Goal: Learn about a topic: Learn about a topic

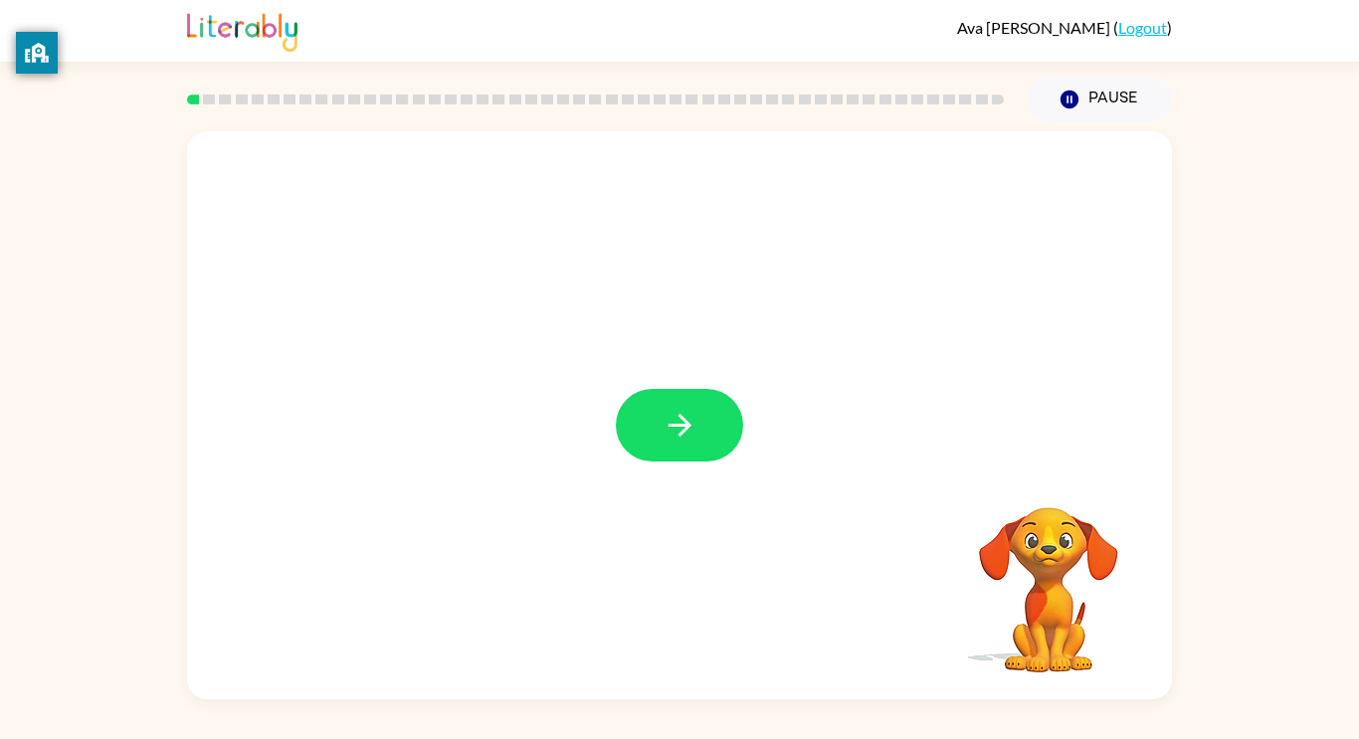
click at [472, 139] on div at bounding box center [679, 415] width 985 height 568
click at [689, 433] on icon "button" at bounding box center [680, 425] width 35 height 35
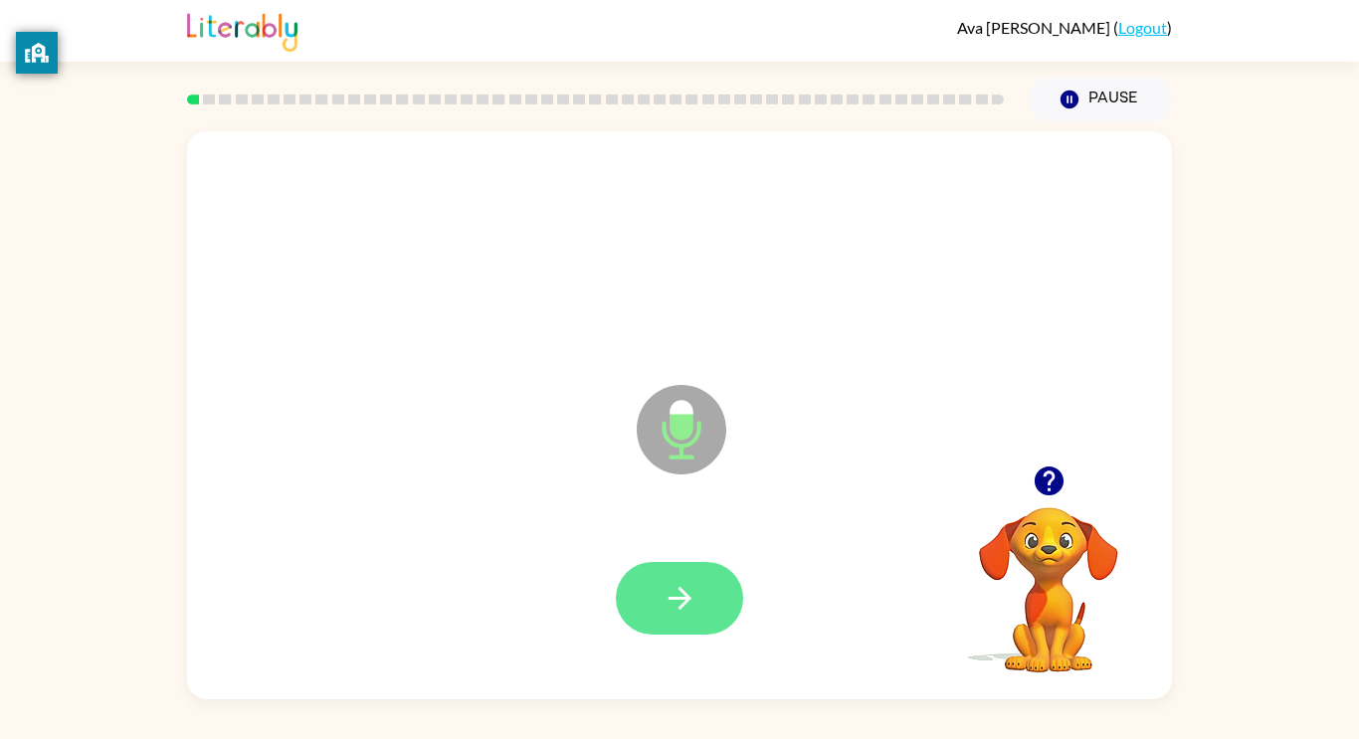
click at [696, 602] on icon "button" at bounding box center [680, 598] width 35 height 35
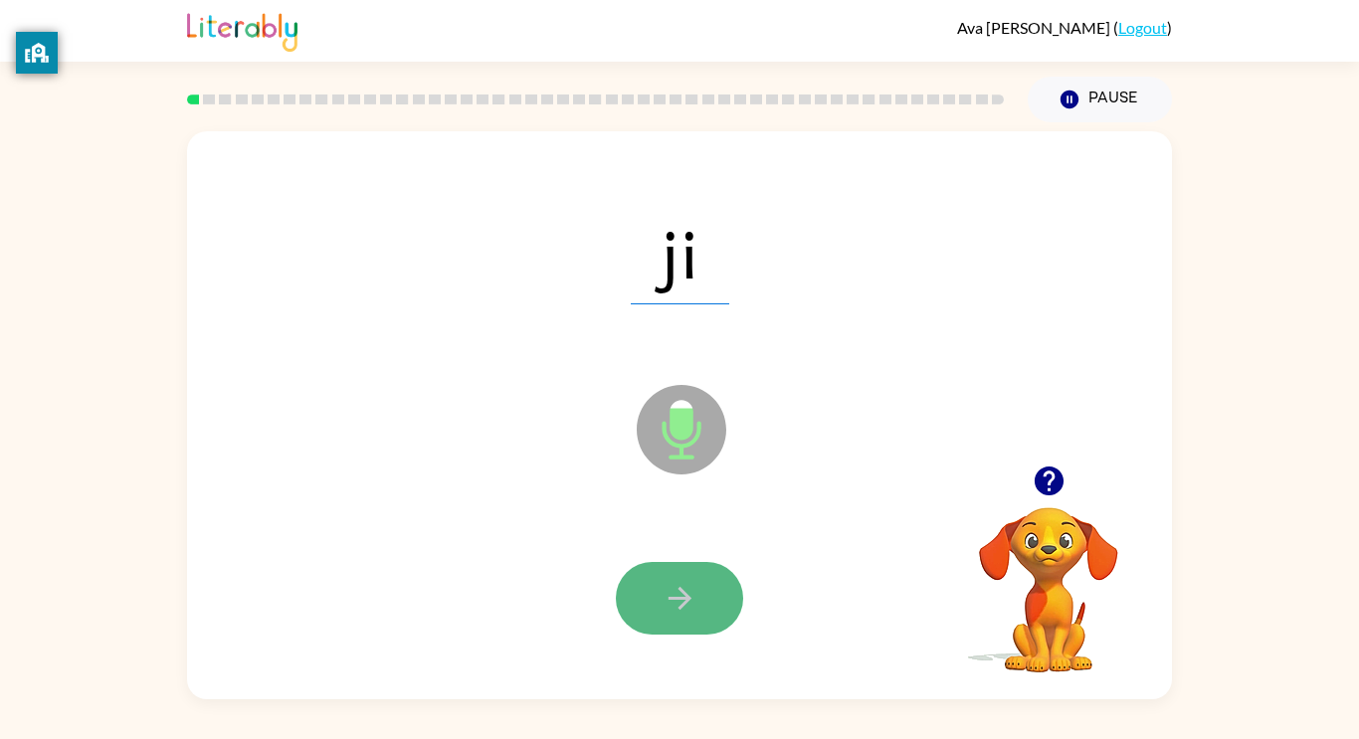
click at [699, 610] on button "button" at bounding box center [679, 598] width 127 height 73
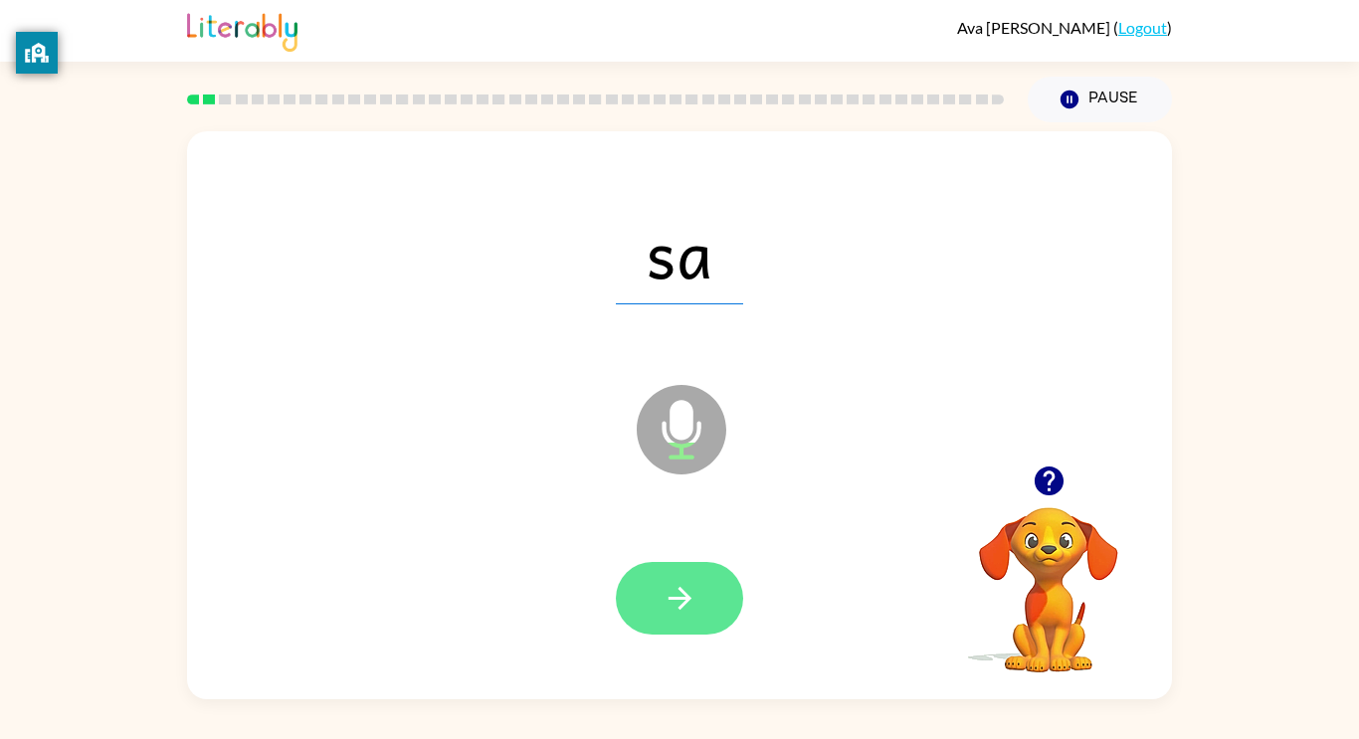
click at [680, 599] on icon "button" at bounding box center [679, 598] width 23 height 23
click at [684, 609] on icon "button" at bounding box center [680, 598] width 35 height 35
click at [688, 609] on icon "button" at bounding box center [680, 598] width 35 height 35
click at [688, 610] on icon "button" at bounding box center [680, 598] width 35 height 35
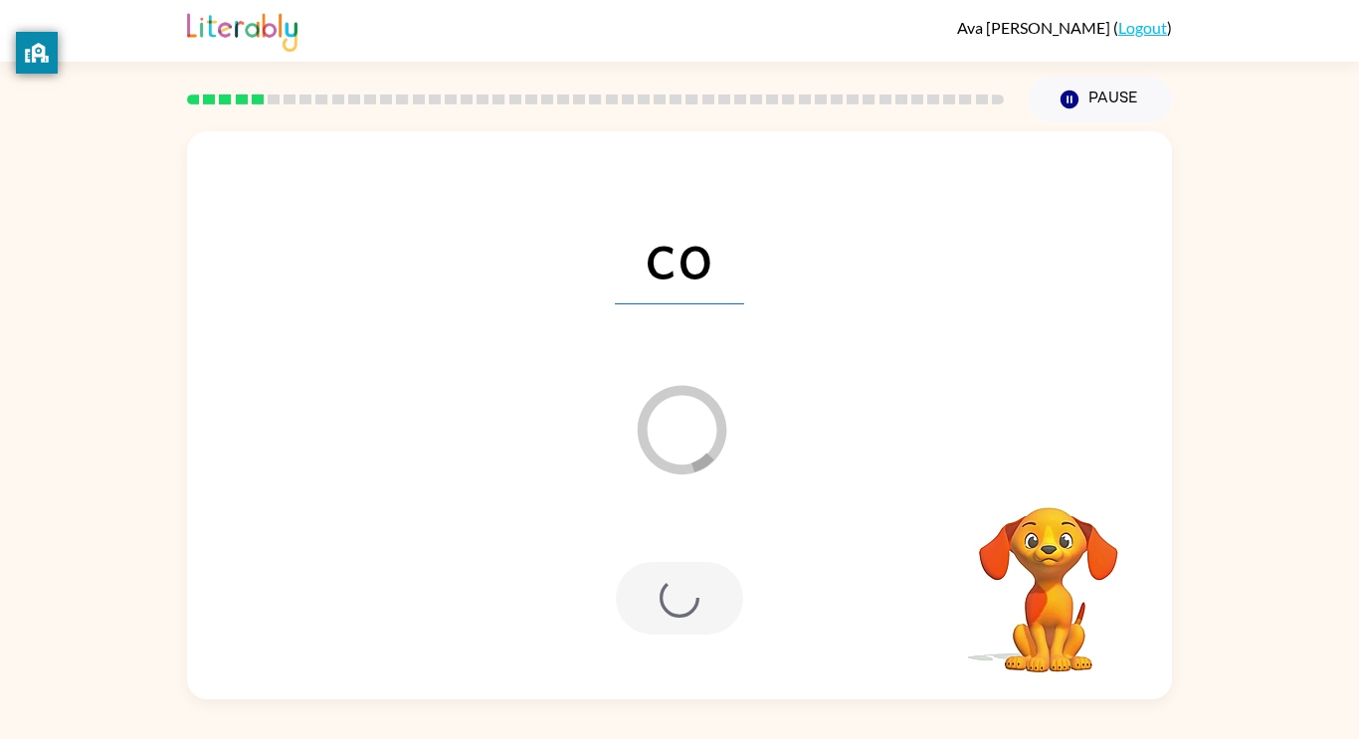
click at [688, 613] on div at bounding box center [679, 598] width 127 height 73
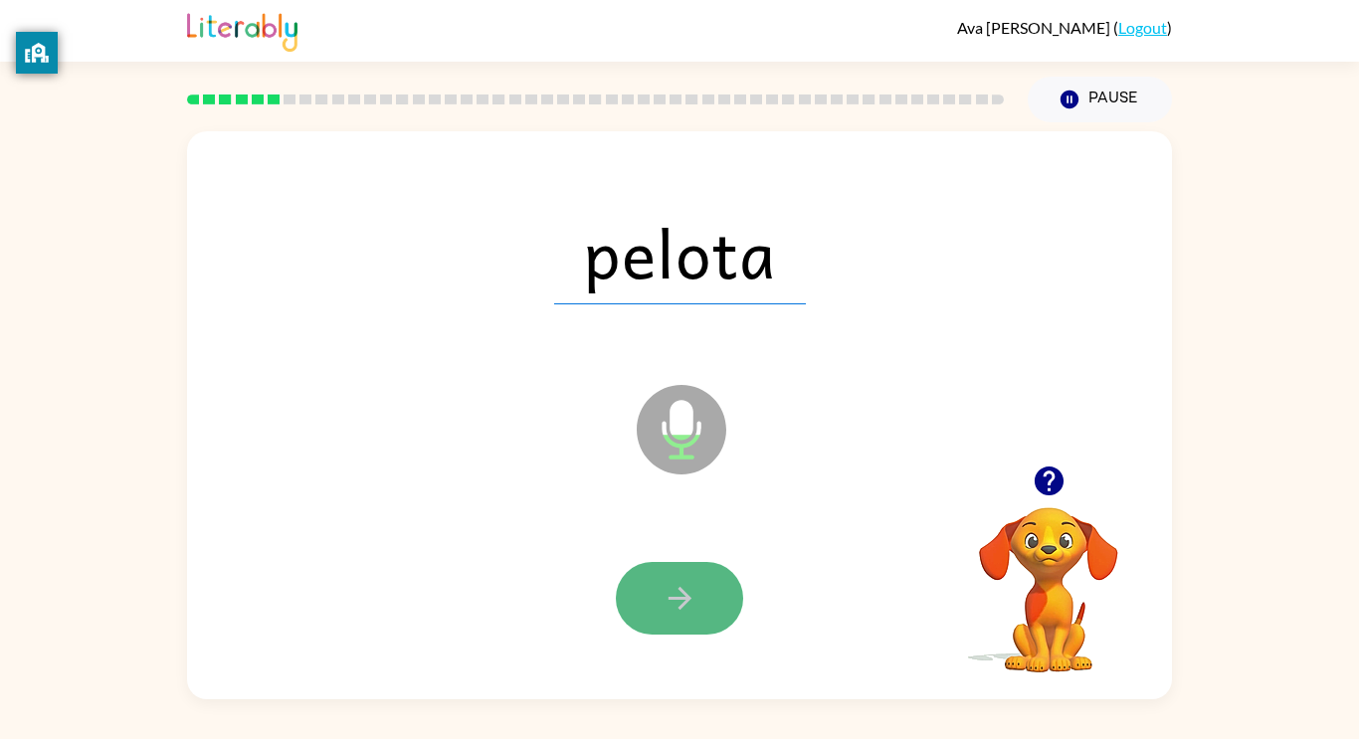
click at [686, 616] on button "button" at bounding box center [679, 598] width 127 height 73
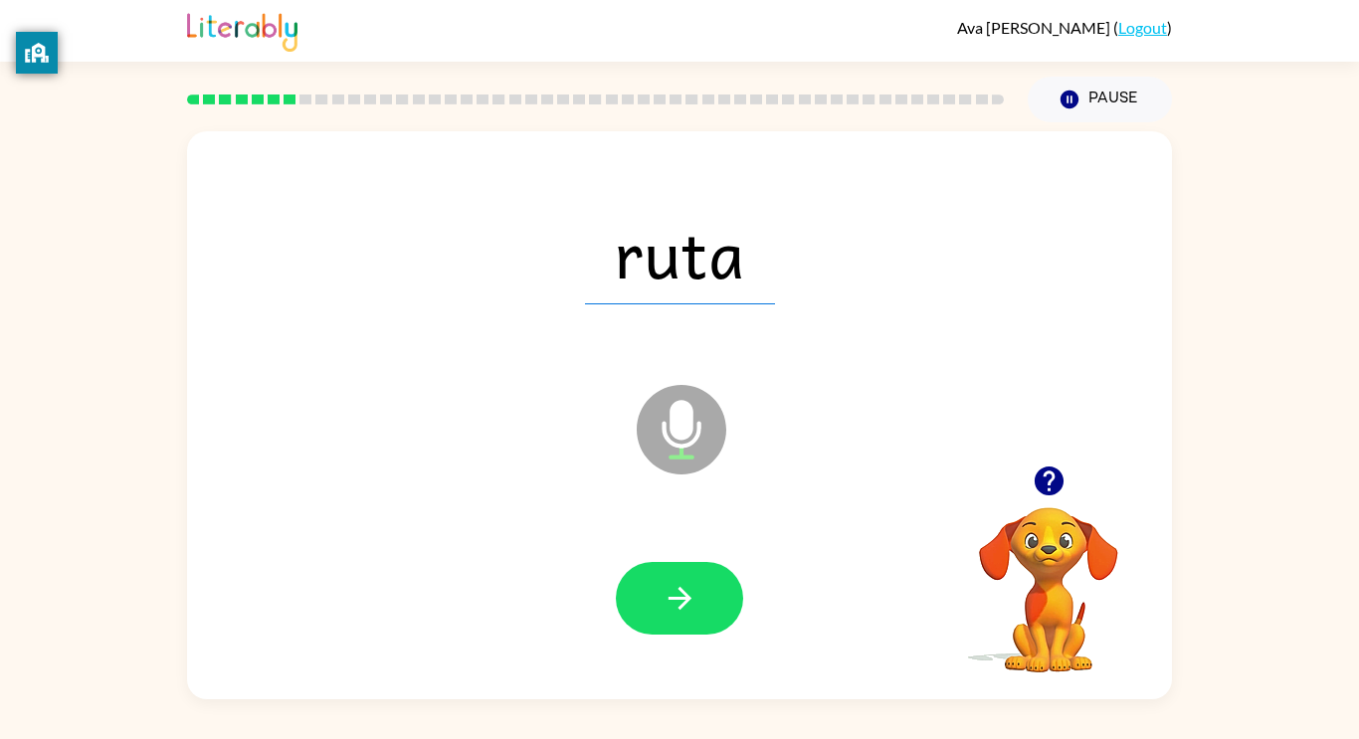
click at [687, 616] on button "button" at bounding box center [679, 598] width 127 height 73
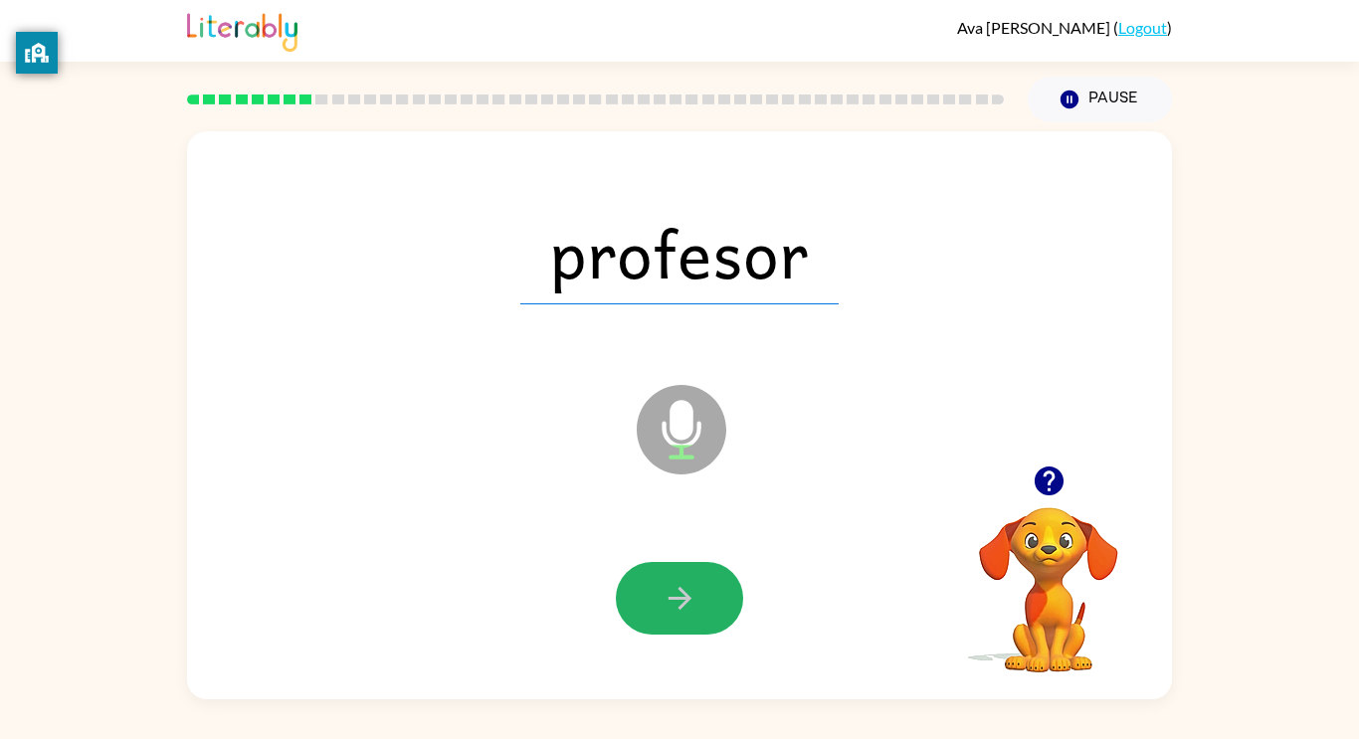
click at [687, 616] on button "button" at bounding box center [679, 598] width 127 height 73
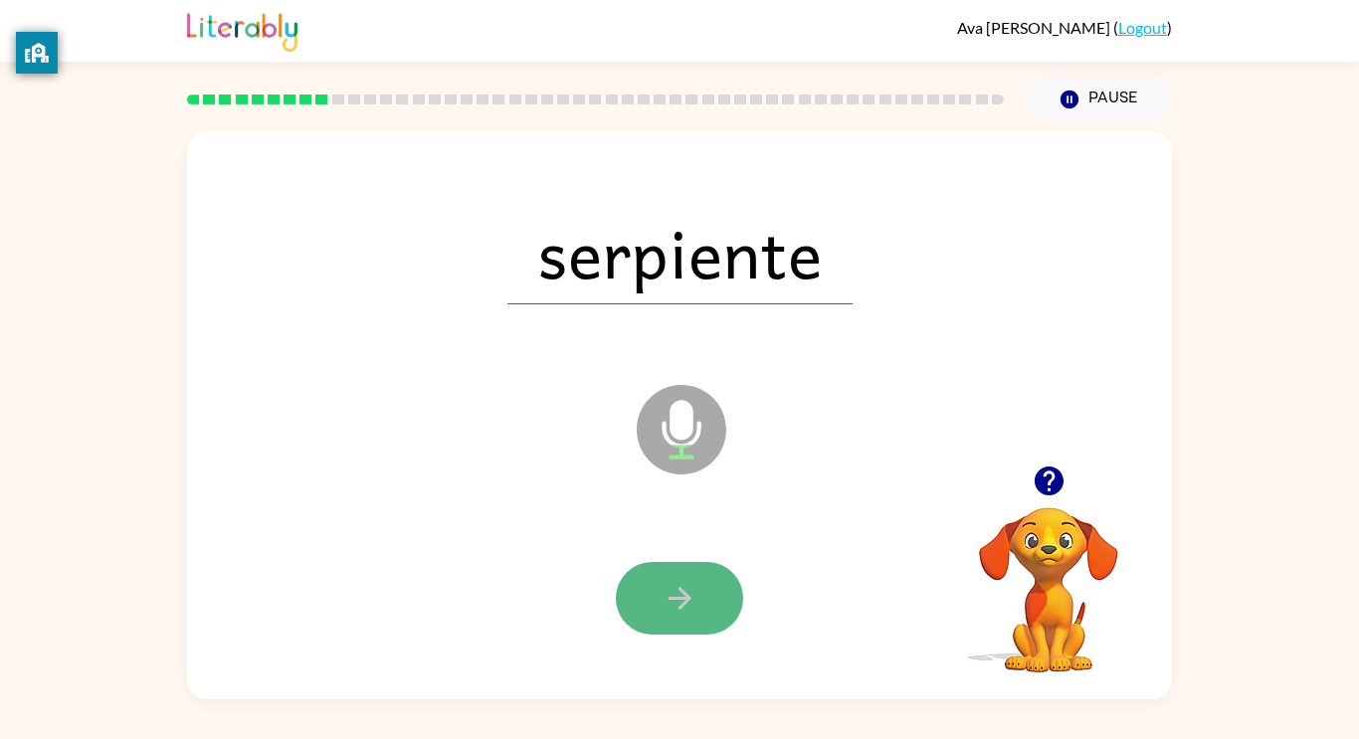
click at [688, 617] on button "button" at bounding box center [679, 598] width 127 height 73
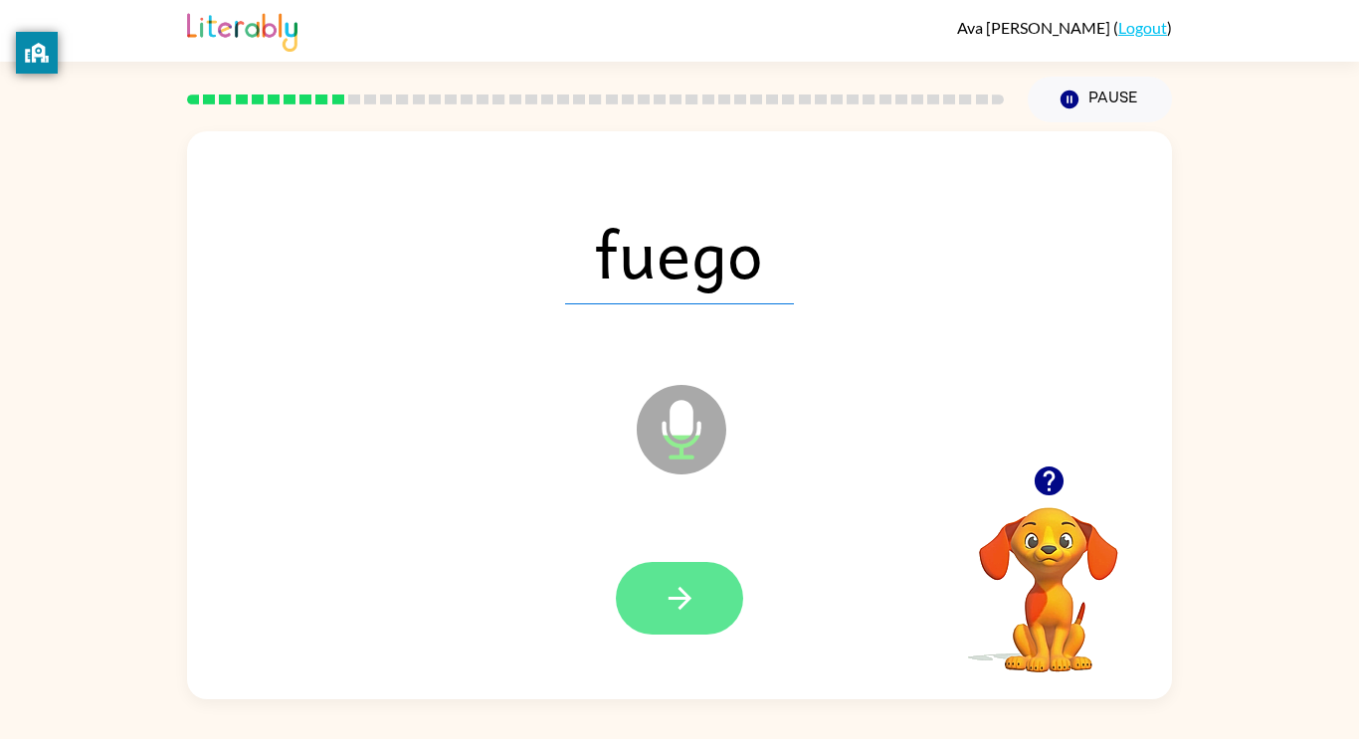
click at [697, 627] on button "button" at bounding box center [679, 598] width 127 height 73
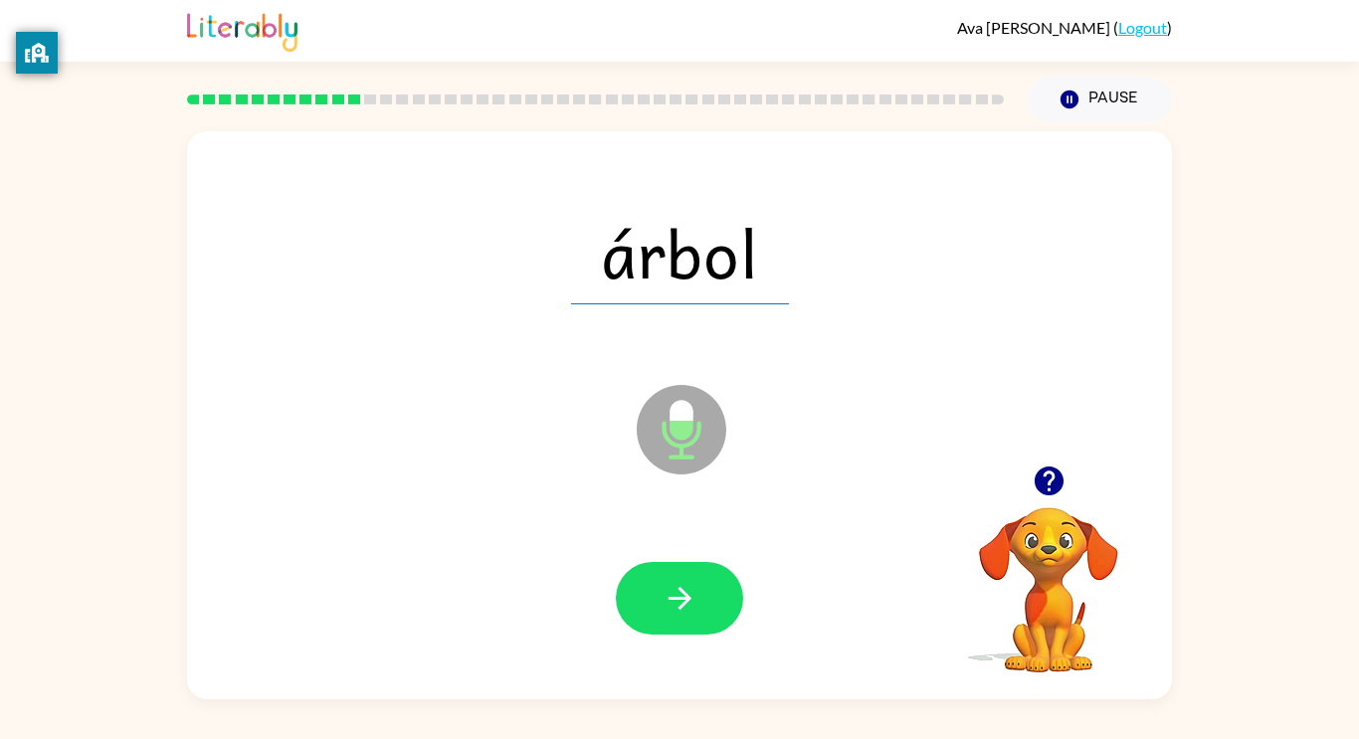
click at [696, 625] on button "button" at bounding box center [679, 598] width 127 height 73
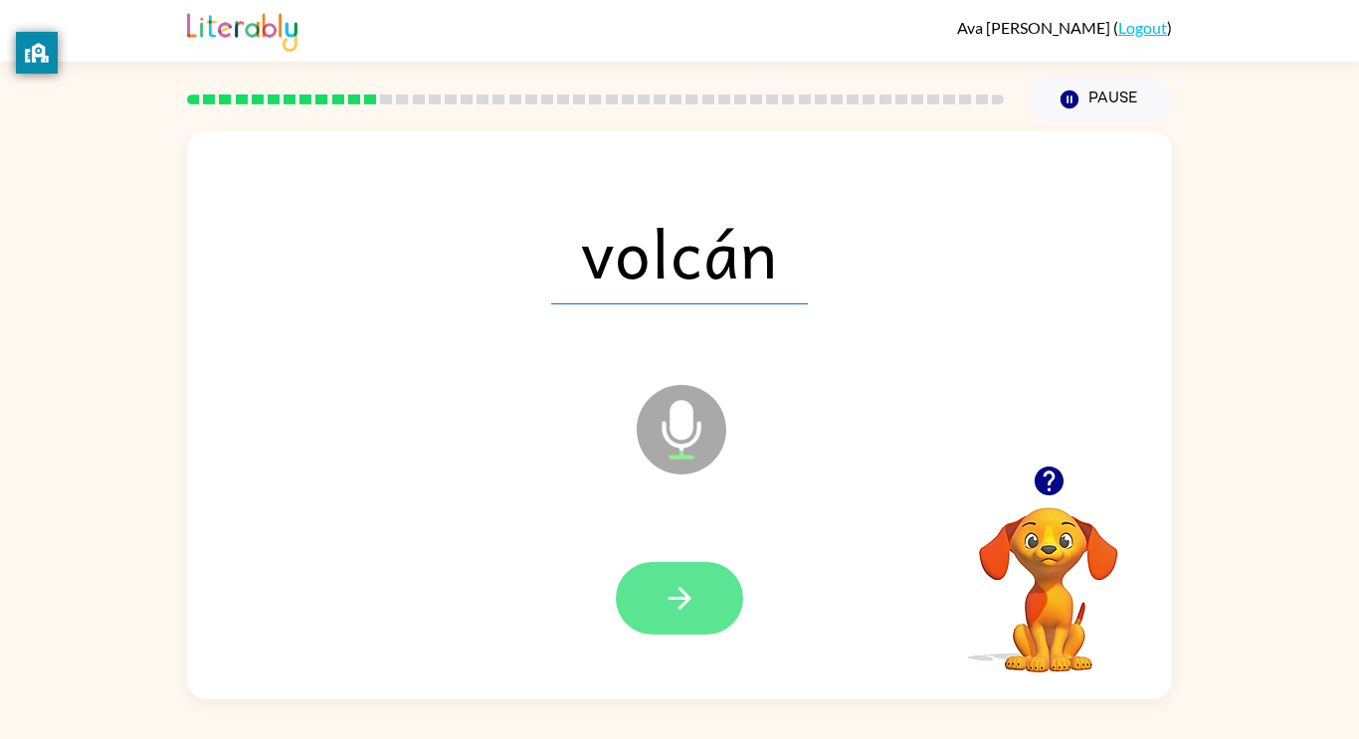
click at [698, 628] on button "button" at bounding box center [679, 598] width 127 height 73
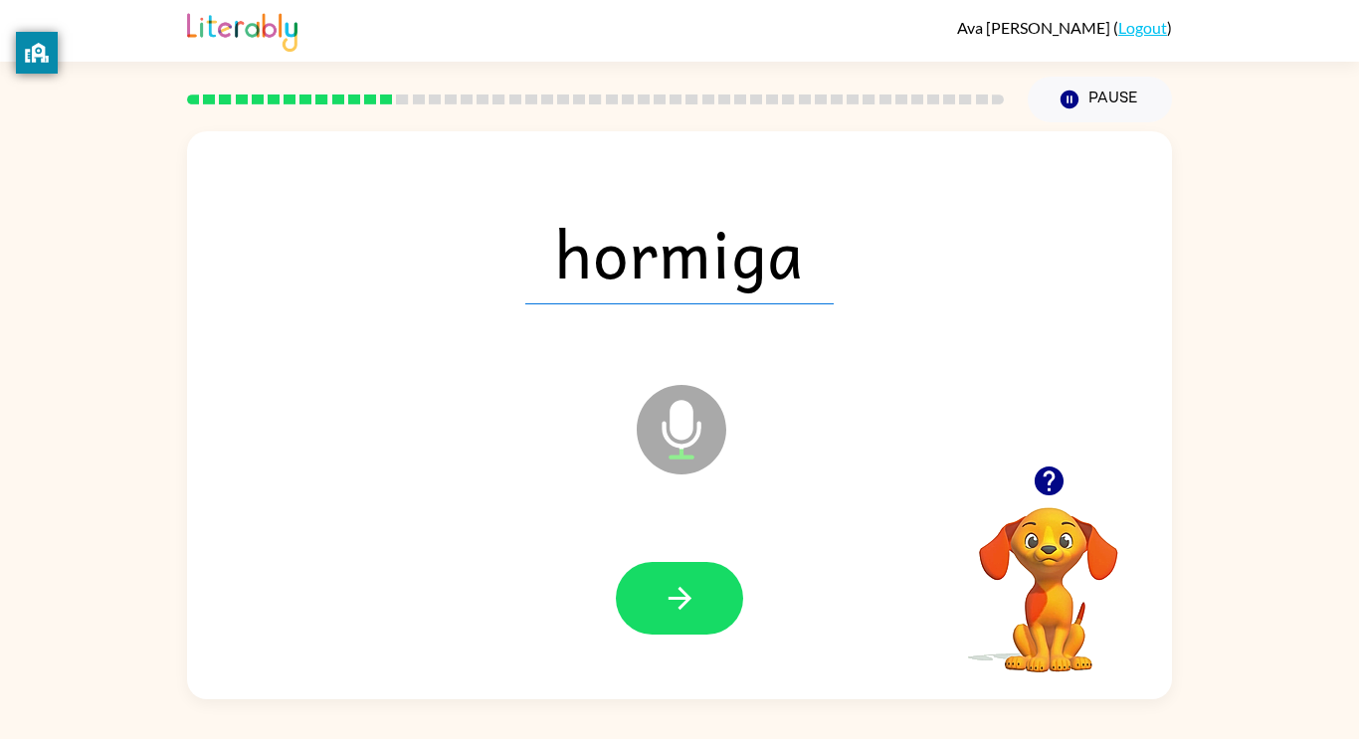
click at [698, 628] on button "button" at bounding box center [679, 598] width 127 height 73
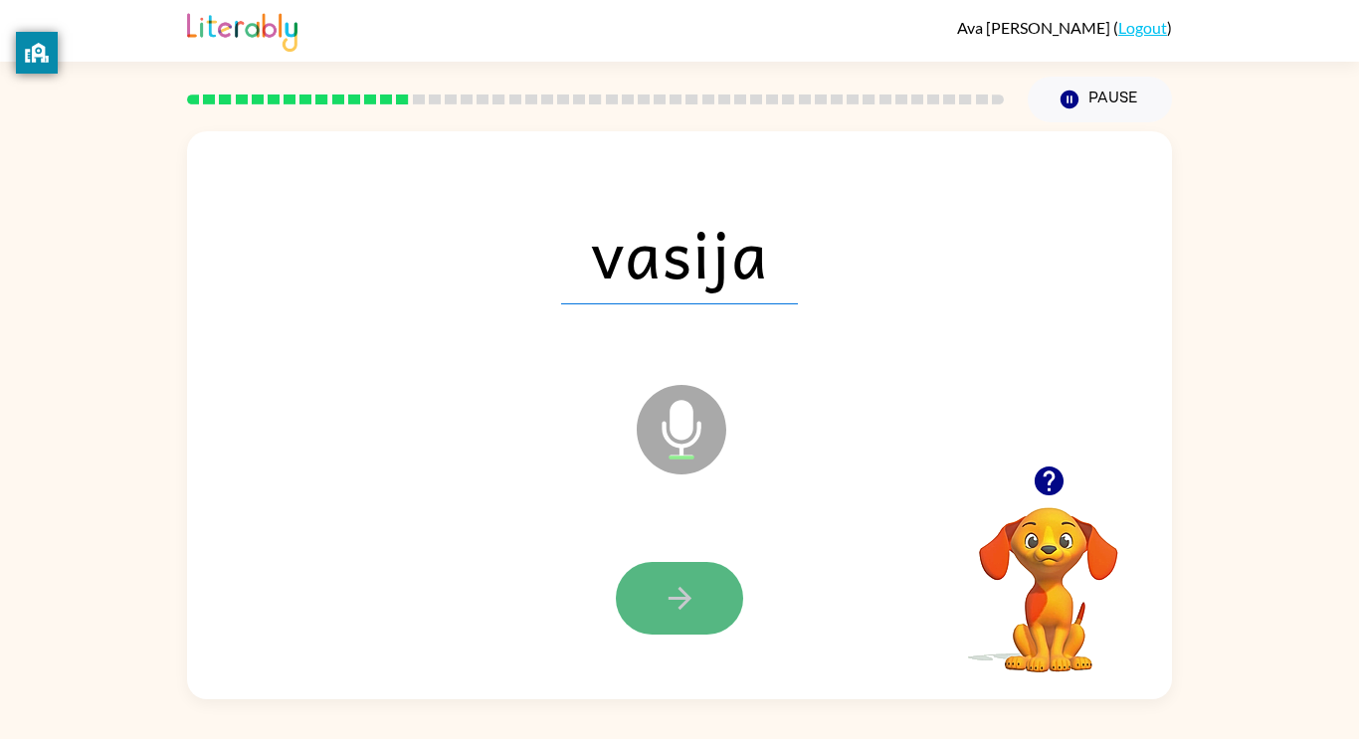
click at [695, 633] on button "button" at bounding box center [679, 598] width 127 height 73
click at [664, 593] on icon "button" at bounding box center [680, 598] width 35 height 35
click at [663, 592] on icon "button" at bounding box center [680, 598] width 35 height 35
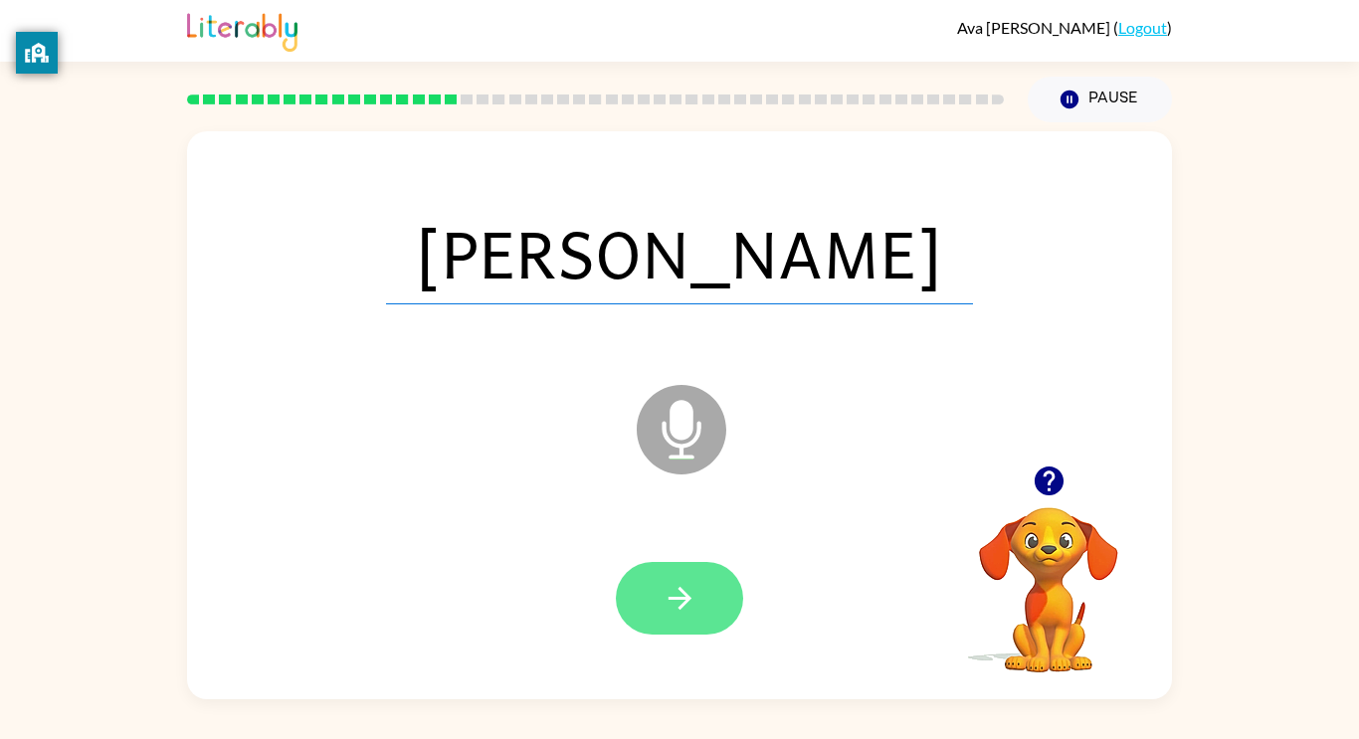
click at [665, 598] on icon "button" at bounding box center [680, 598] width 35 height 35
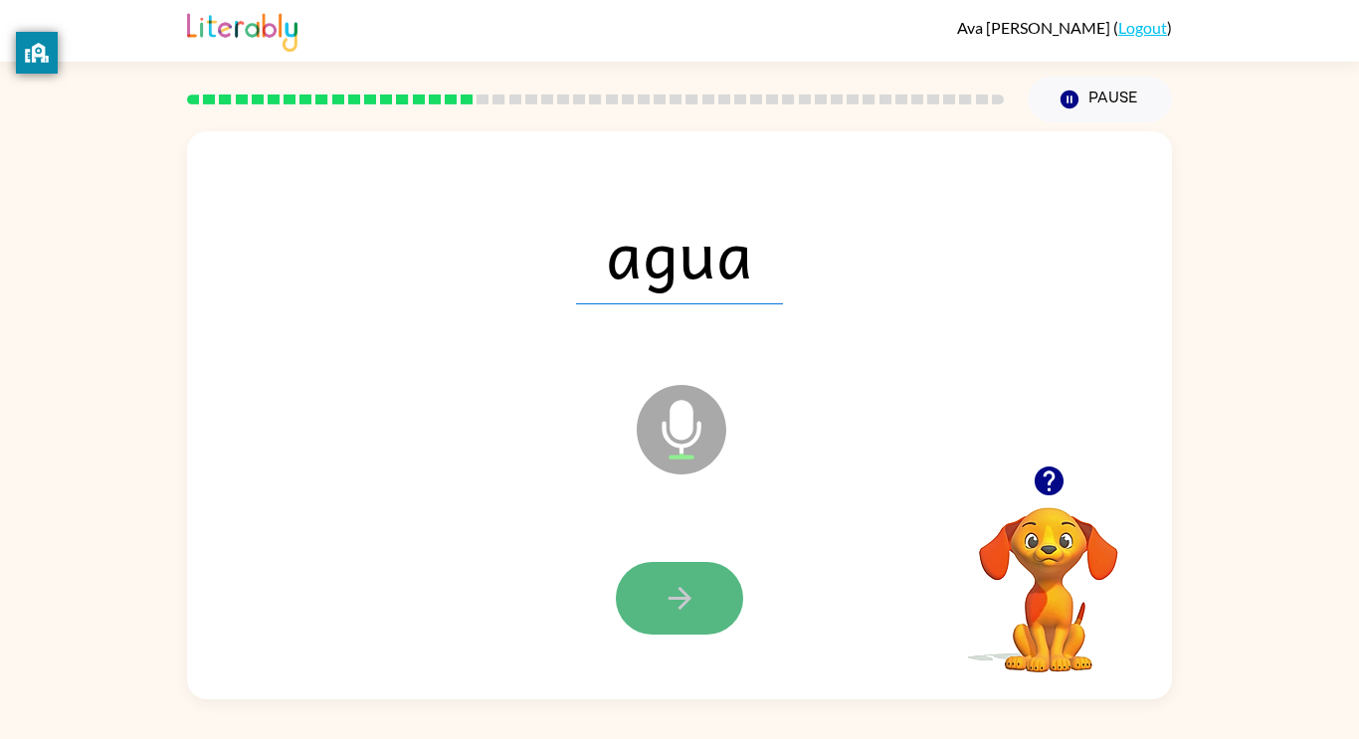
click at [666, 602] on icon "button" at bounding box center [680, 598] width 35 height 35
click at [667, 604] on icon "button" at bounding box center [680, 598] width 35 height 35
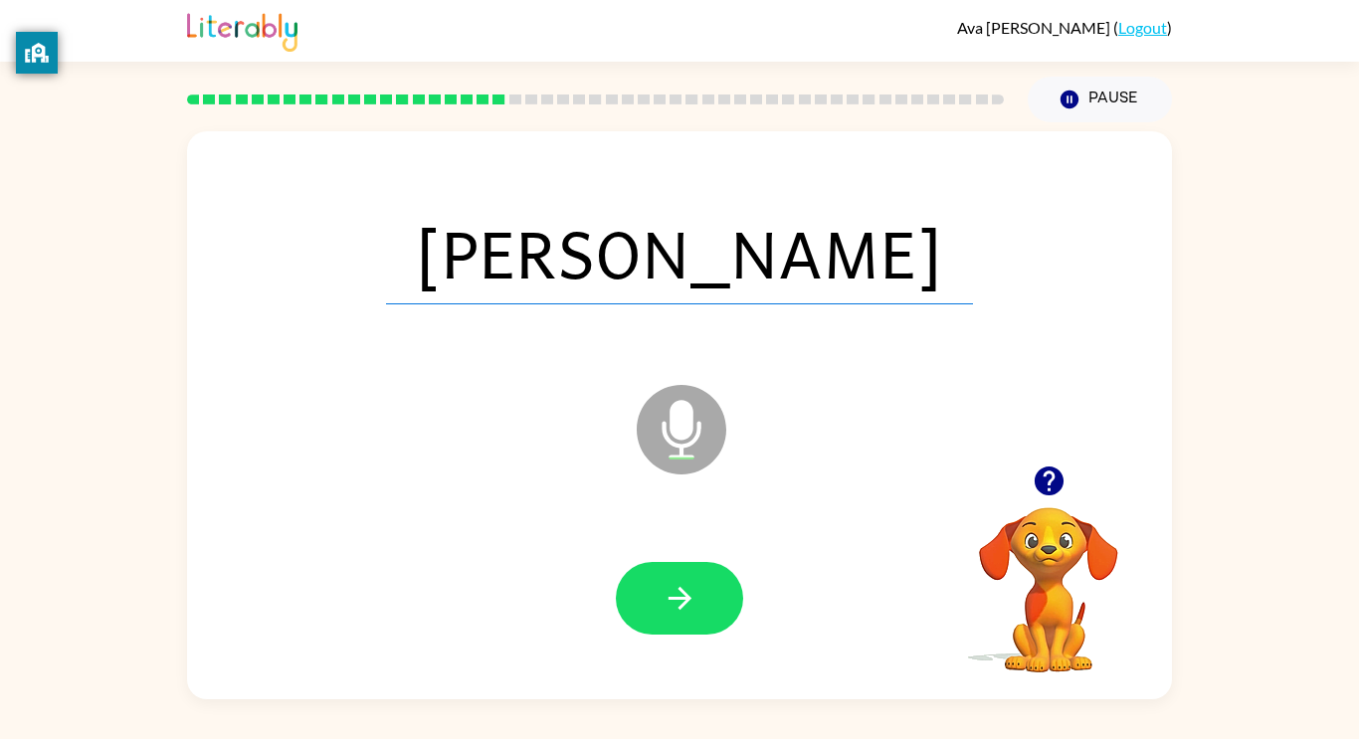
click at [667, 604] on icon "button" at bounding box center [680, 598] width 35 height 35
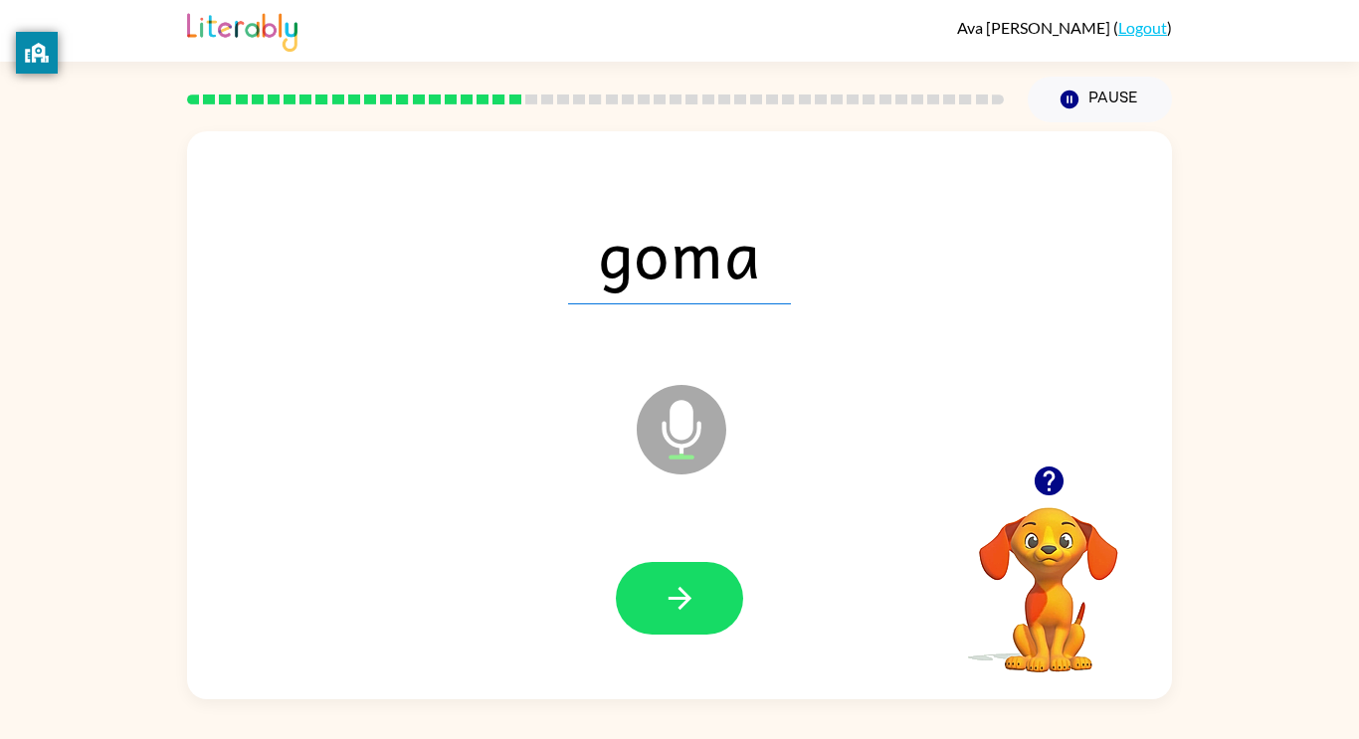
click at [667, 604] on icon "button" at bounding box center [680, 598] width 35 height 35
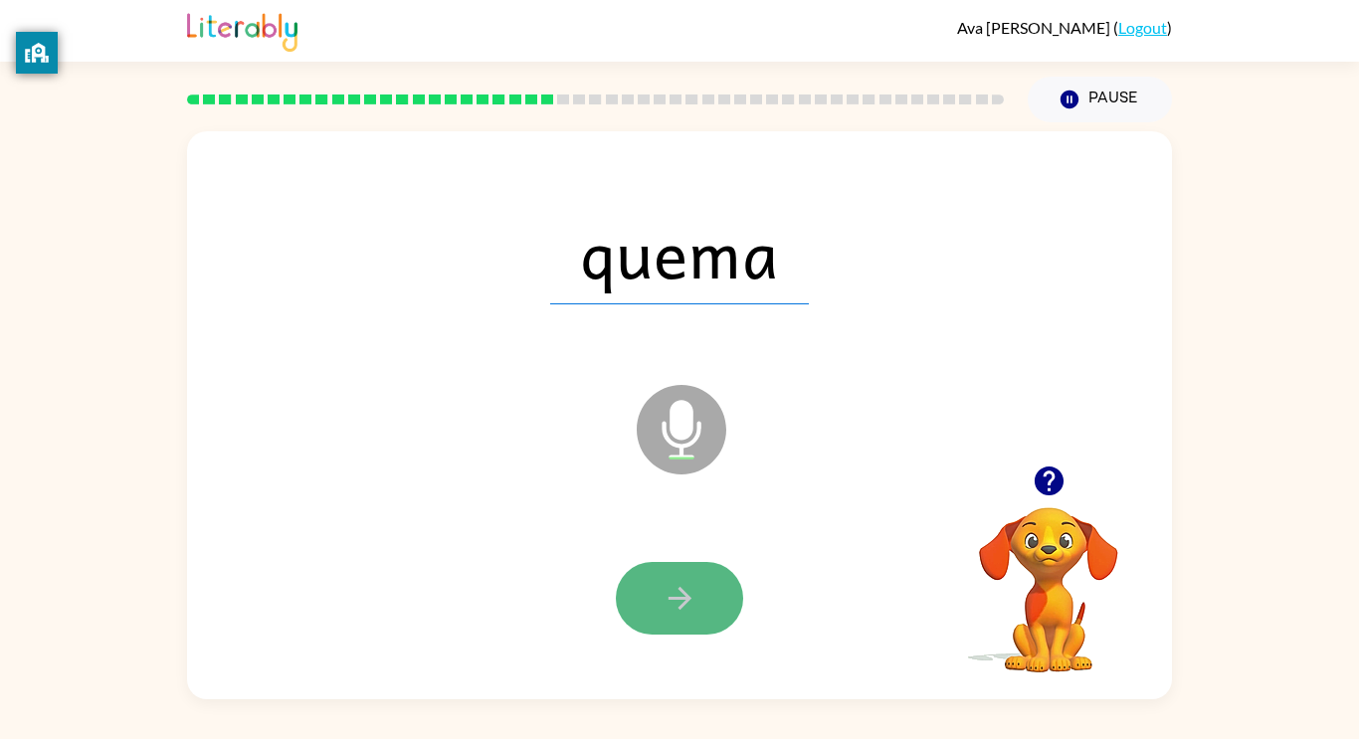
click at [667, 606] on icon "button" at bounding box center [680, 598] width 35 height 35
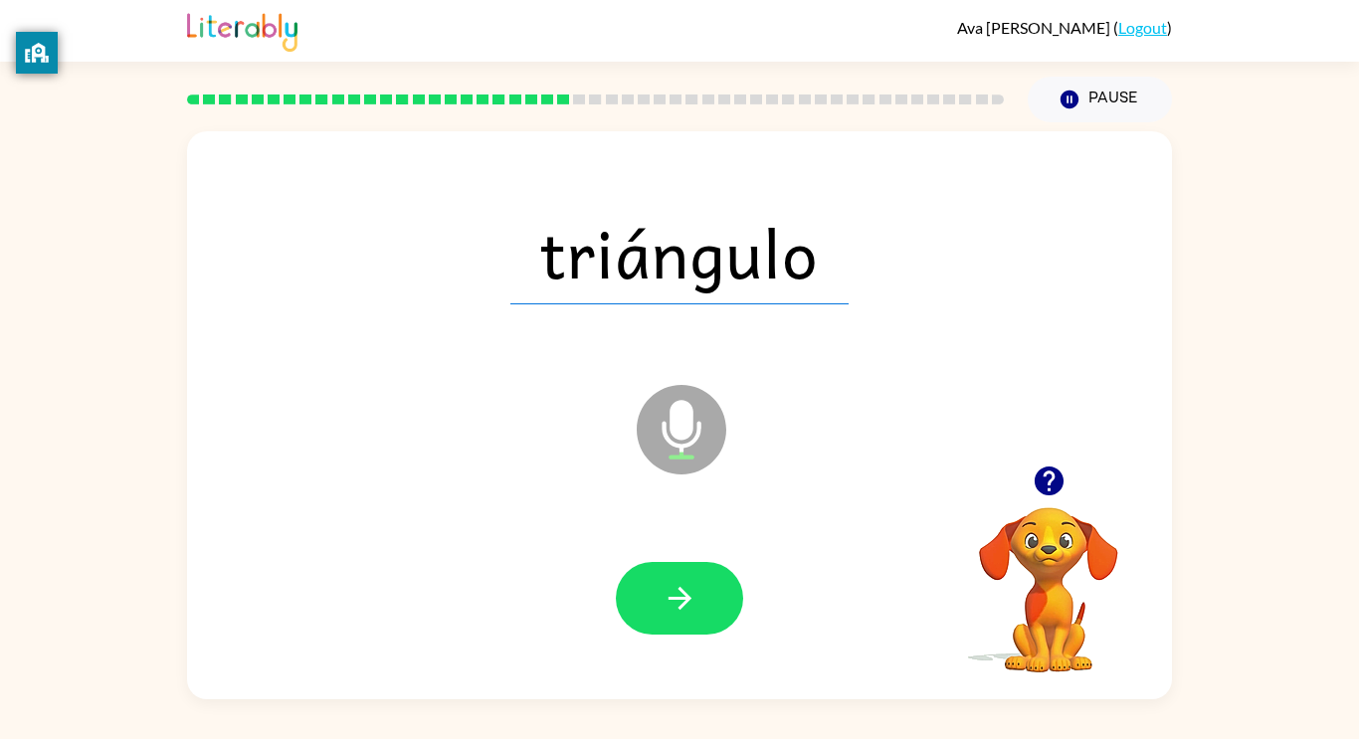
click at [667, 606] on icon "button" at bounding box center [680, 598] width 35 height 35
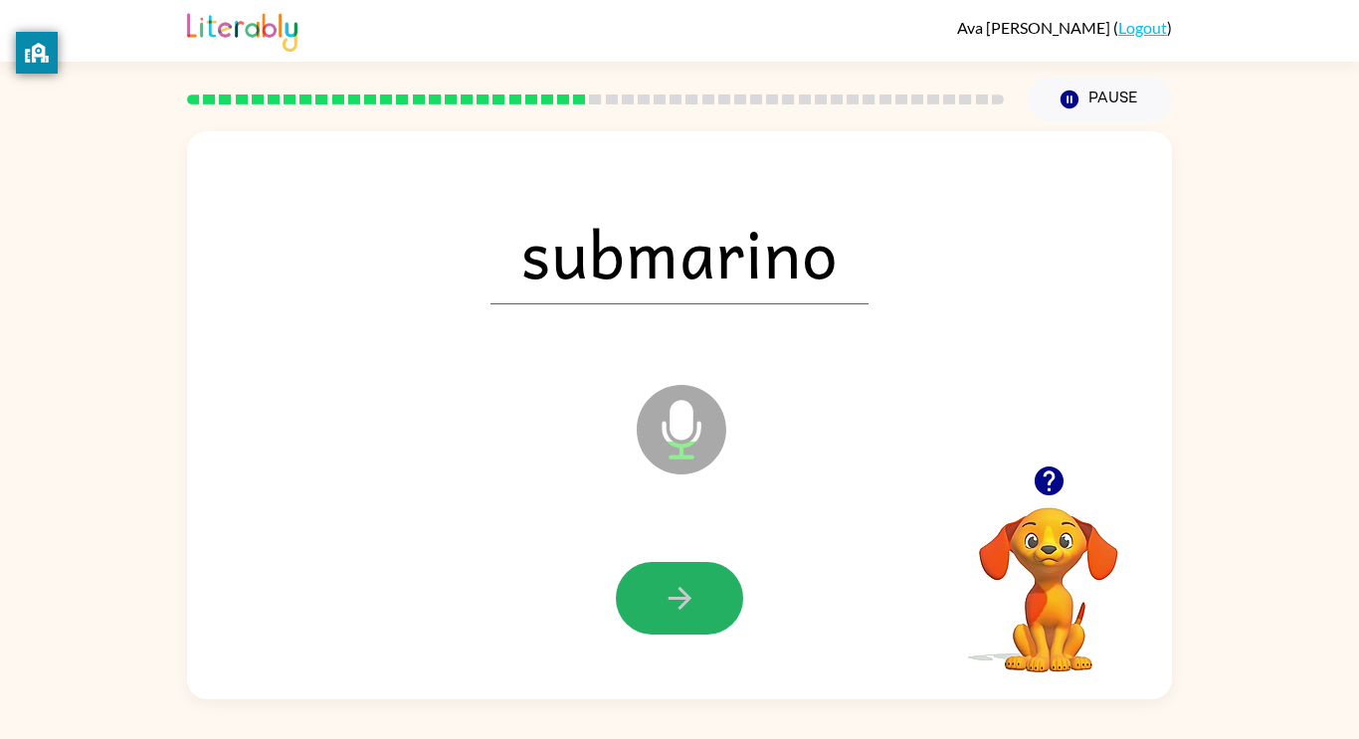
click at [667, 606] on icon "button" at bounding box center [680, 598] width 35 height 35
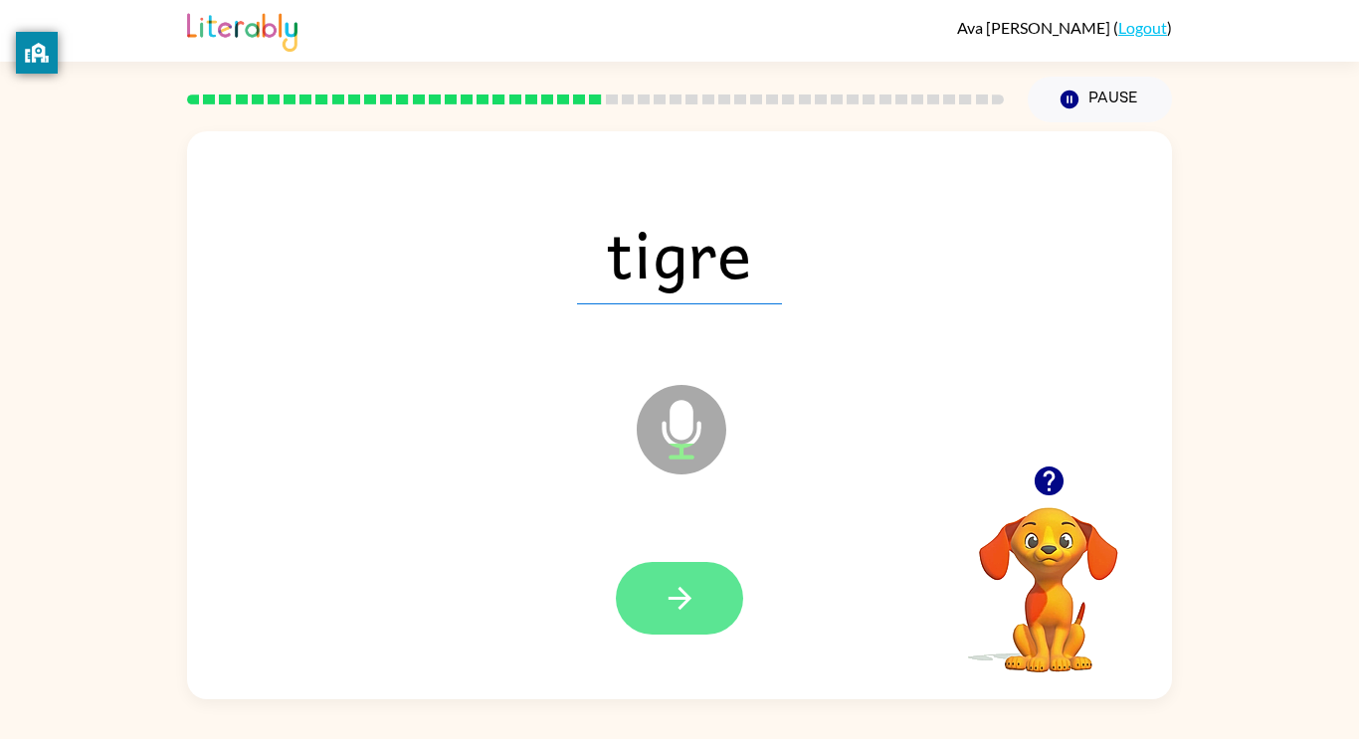
click at [669, 610] on icon "button" at bounding box center [680, 598] width 35 height 35
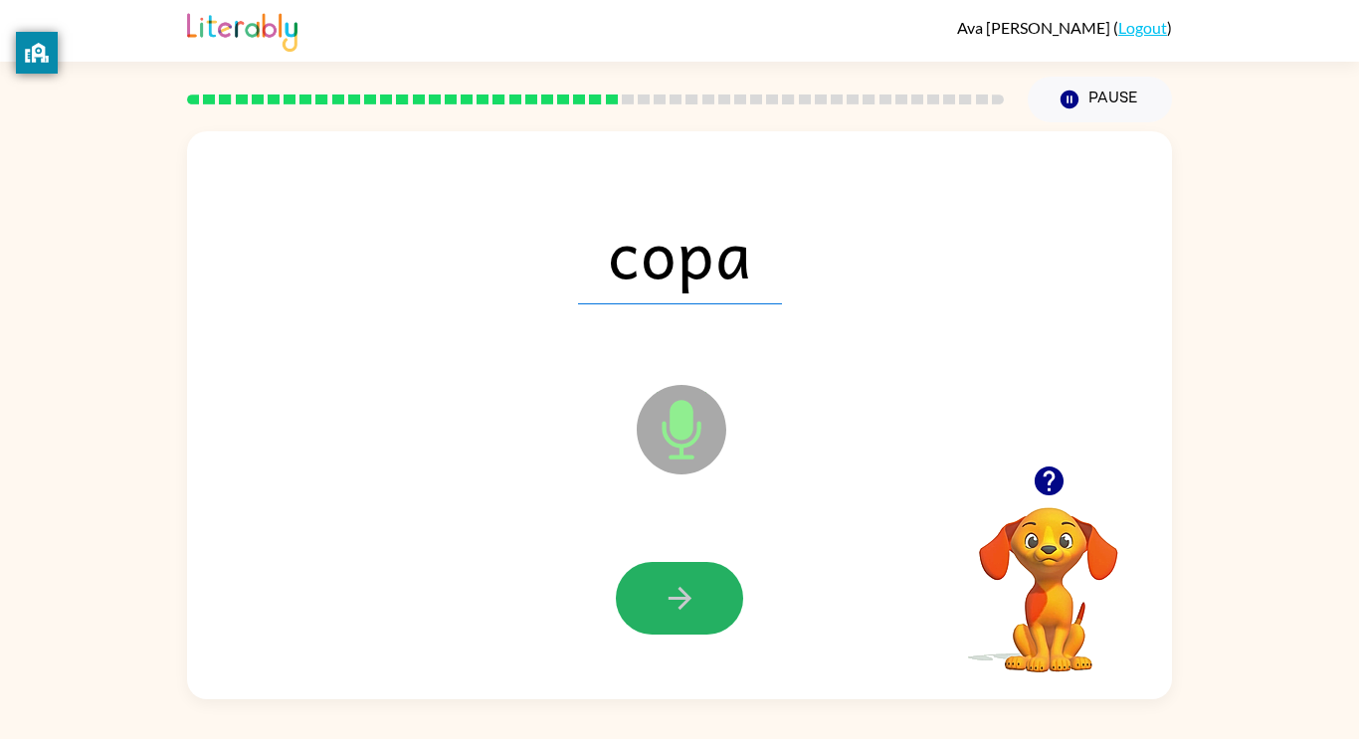
click at [669, 610] on icon "button" at bounding box center [680, 598] width 35 height 35
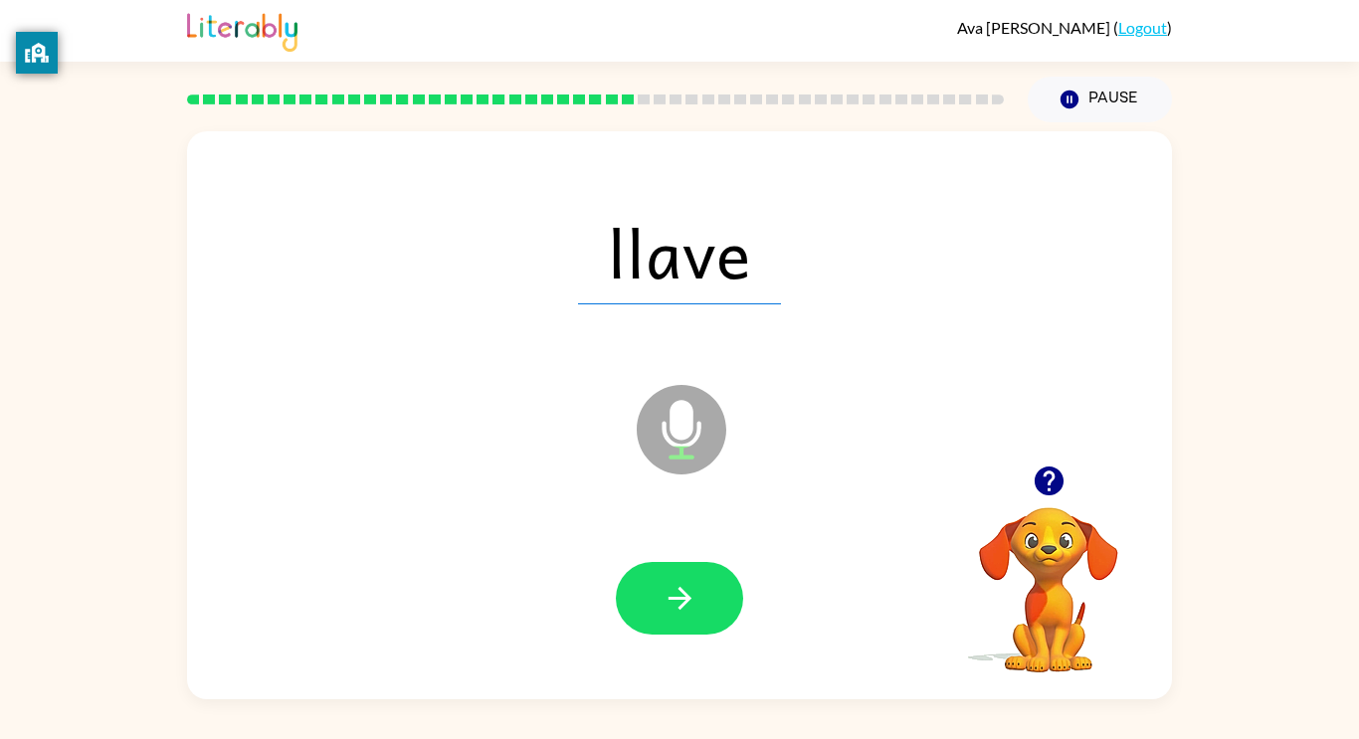
click at [669, 610] on icon "button" at bounding box center [680, 598] width 35 height 35
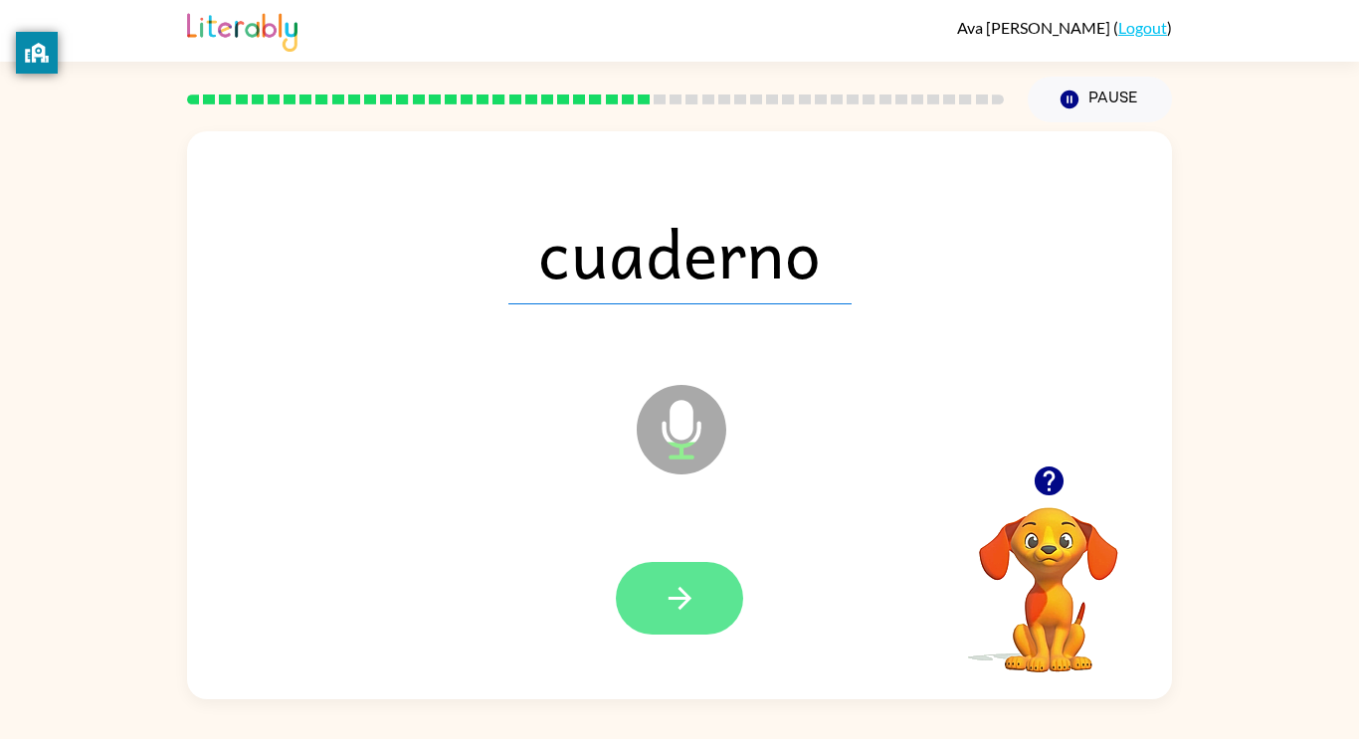
click at [670, 612] on icon "button" at bounding box center [680, 598] width 35 height 35
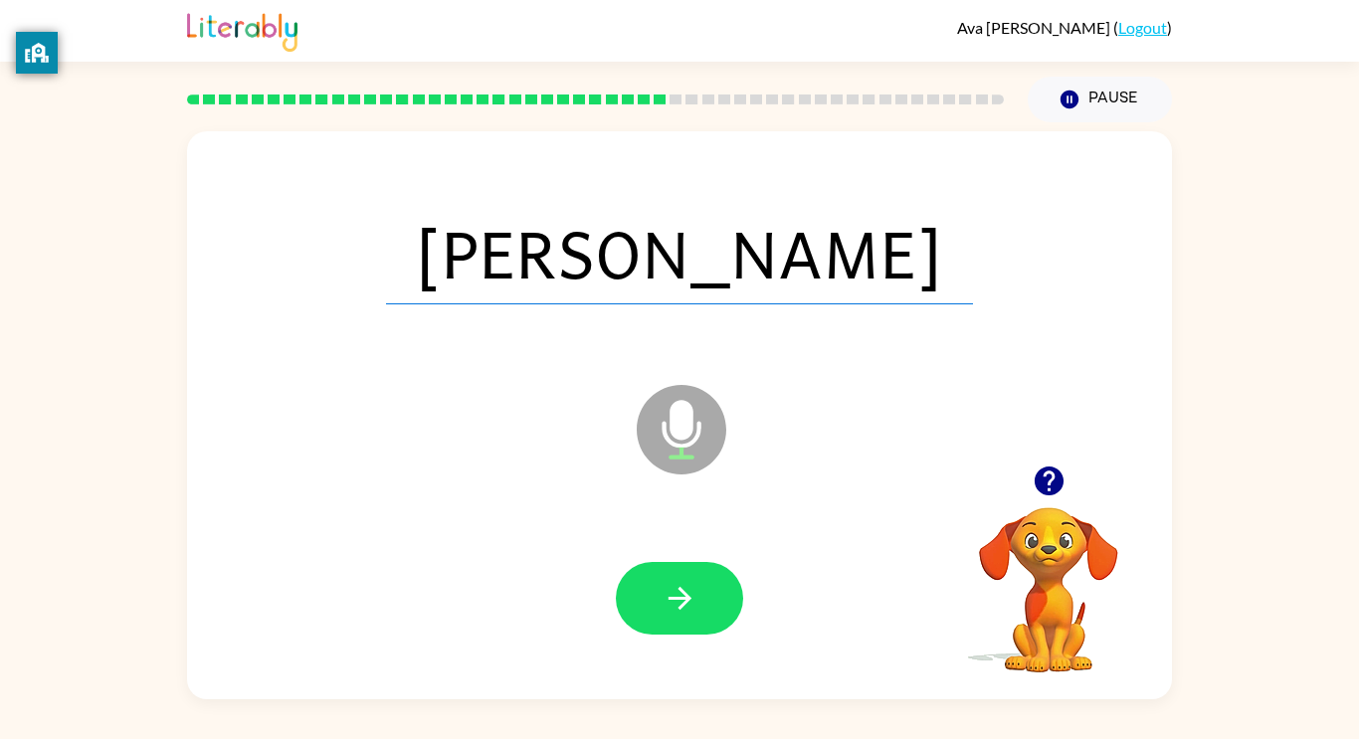
click at [670, 612] on icon "button" at bounding box center [680, 598] width 35 height 35
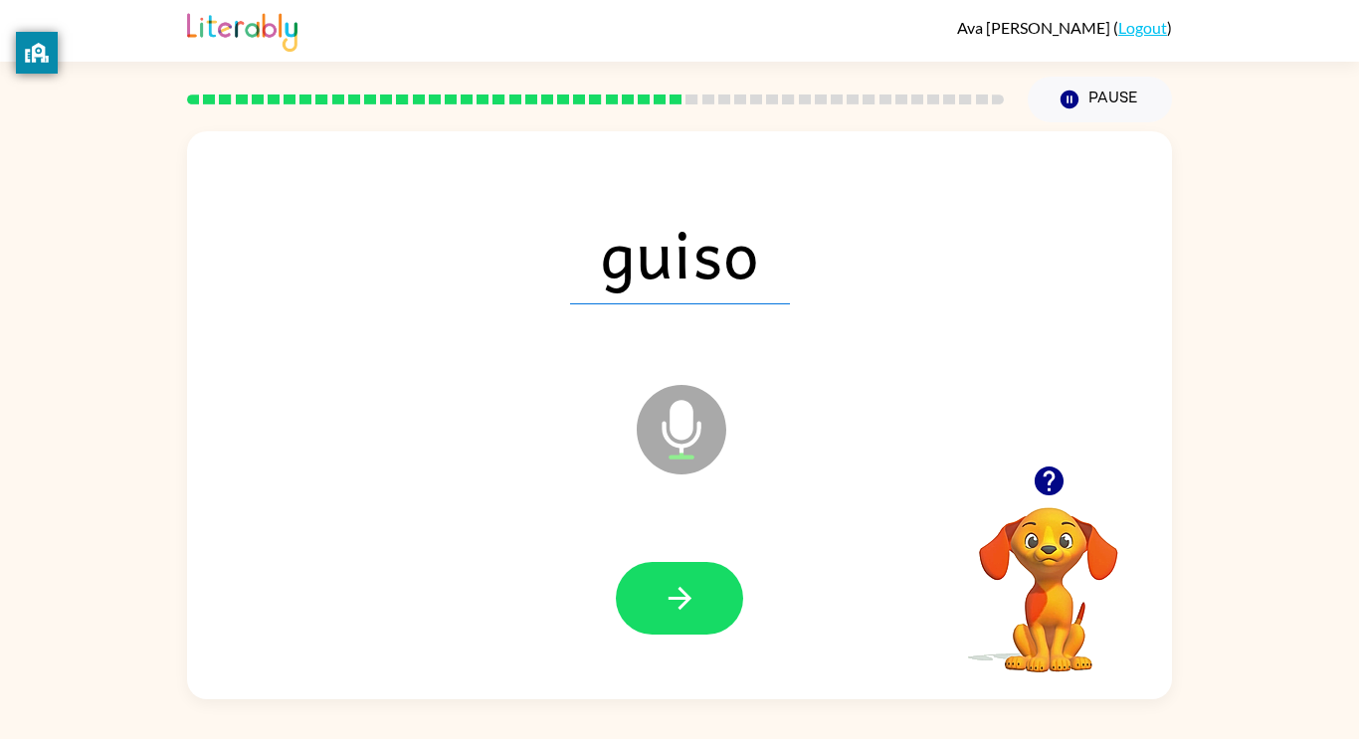
click at [670, 612] on icon "button" at bounding box center [680, 598] width 35 height 35
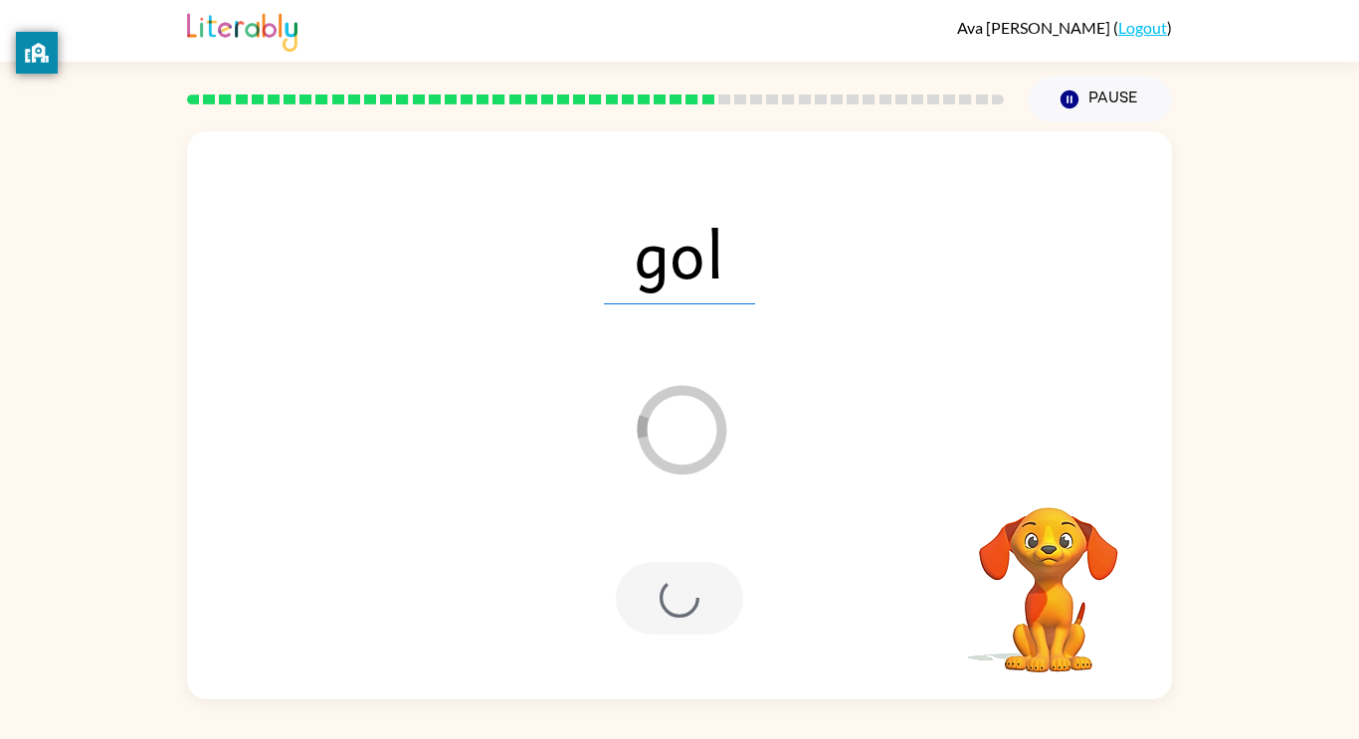
click at [1073, 124] on div "Pause Pause" at bounding box center [1100, 100] width 168 height 70
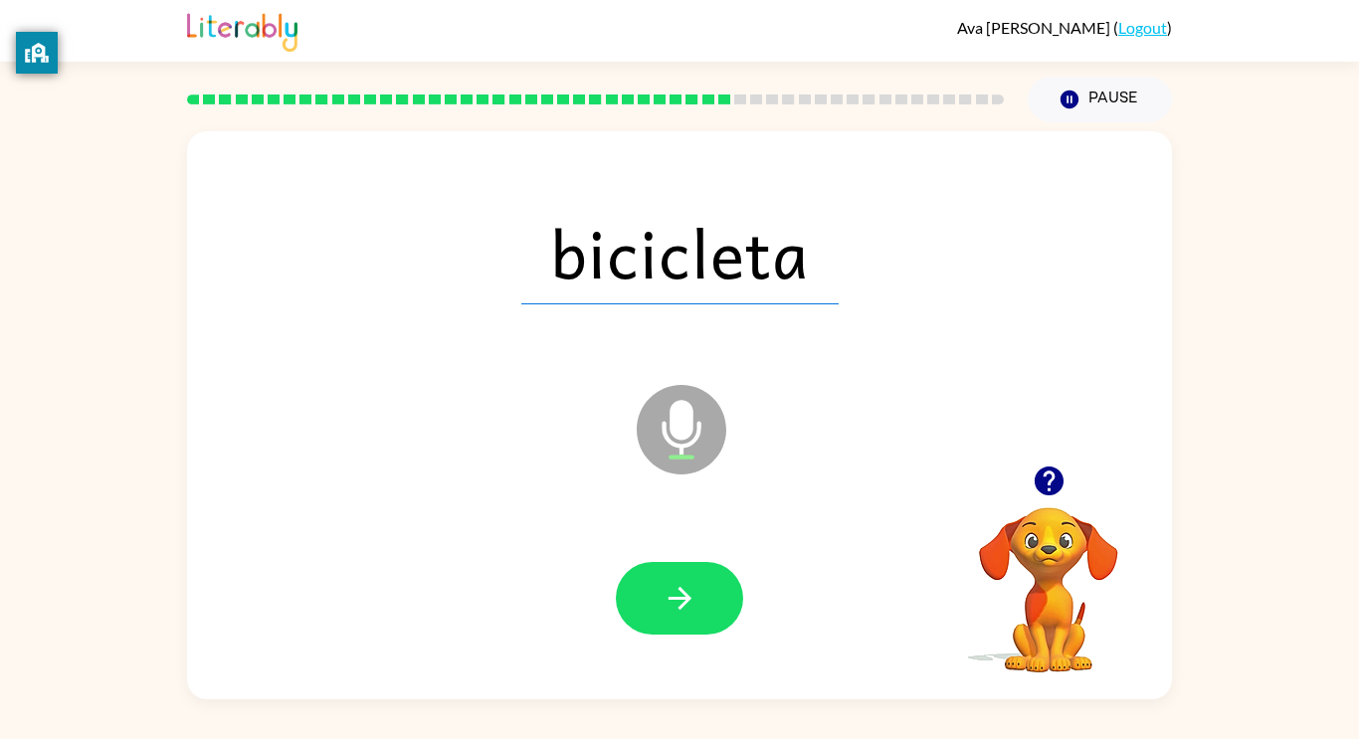
click at [1110, 180] on div "bicicleta" at bounding box center [679, 252] width 945 height 163
click at [660, 602] on button "button" at bounding box center [679, 598] width 127 height 73
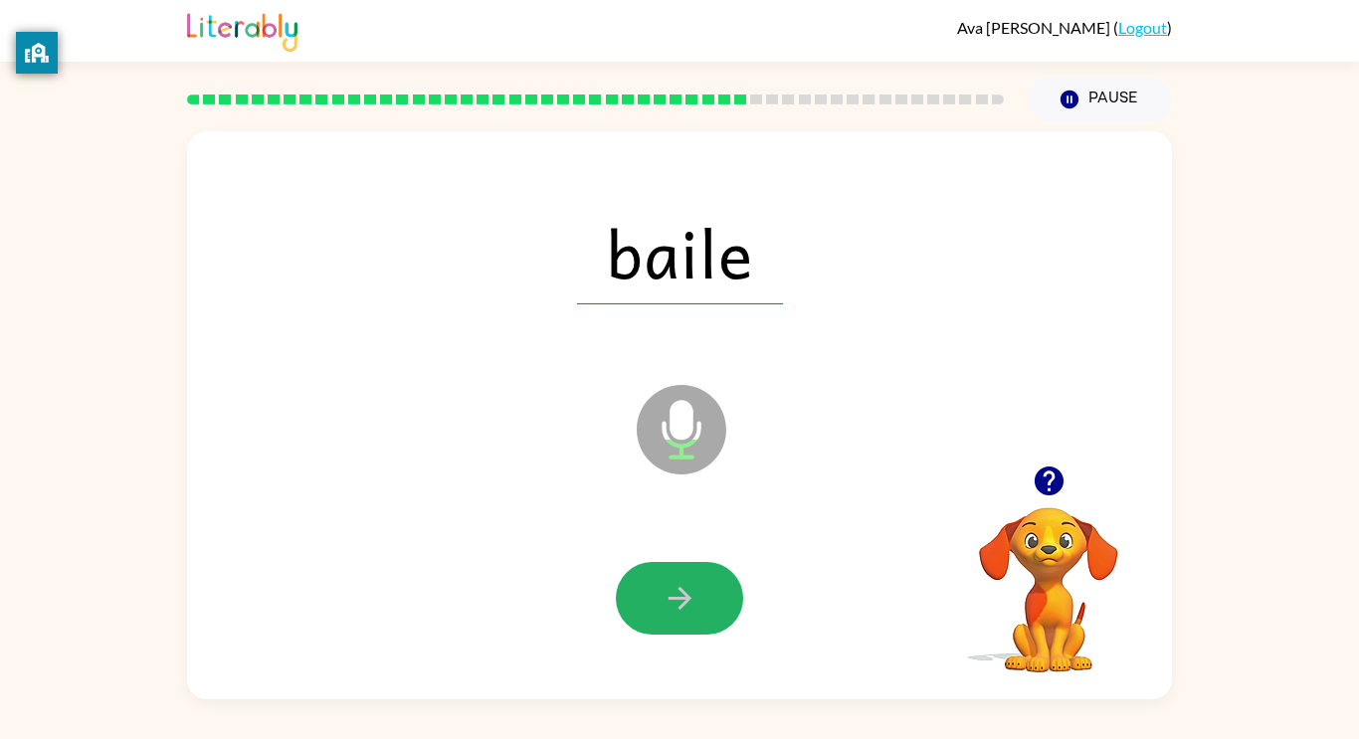
click at [660, 602] on button "button" at bounding box center [679, 598] width 127 height 73
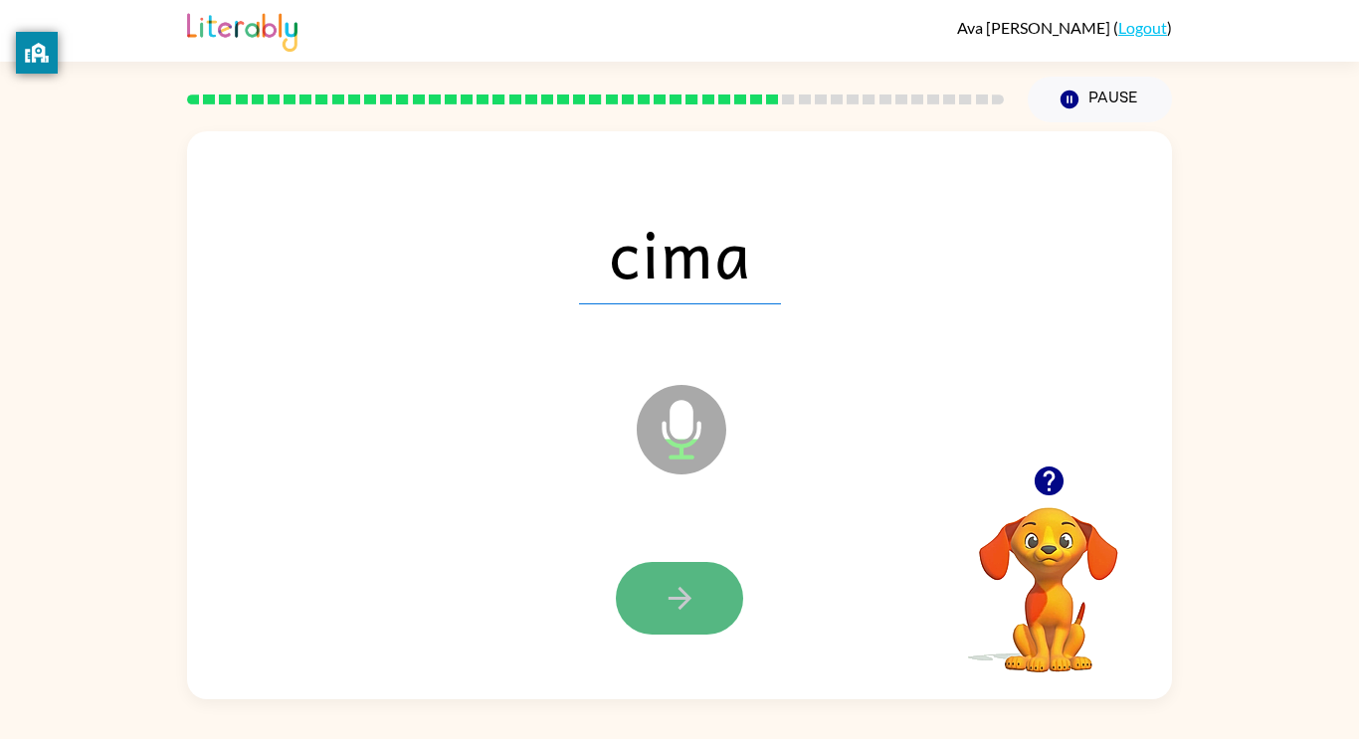
click at [660, 603] on button "button" at bounding box center [679, 598] width 127 height 73
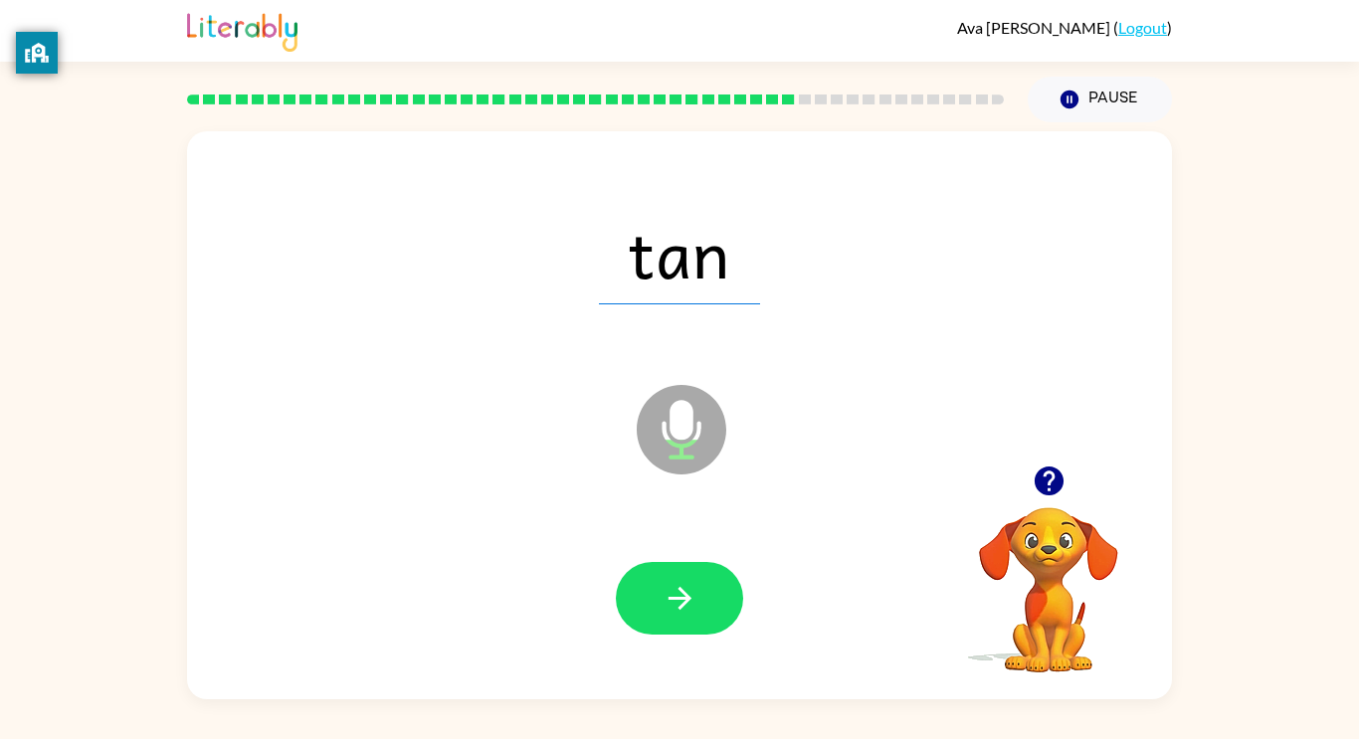
click at [660, 603] on button "button" at bounding box center [679, 598] width 127 height 73
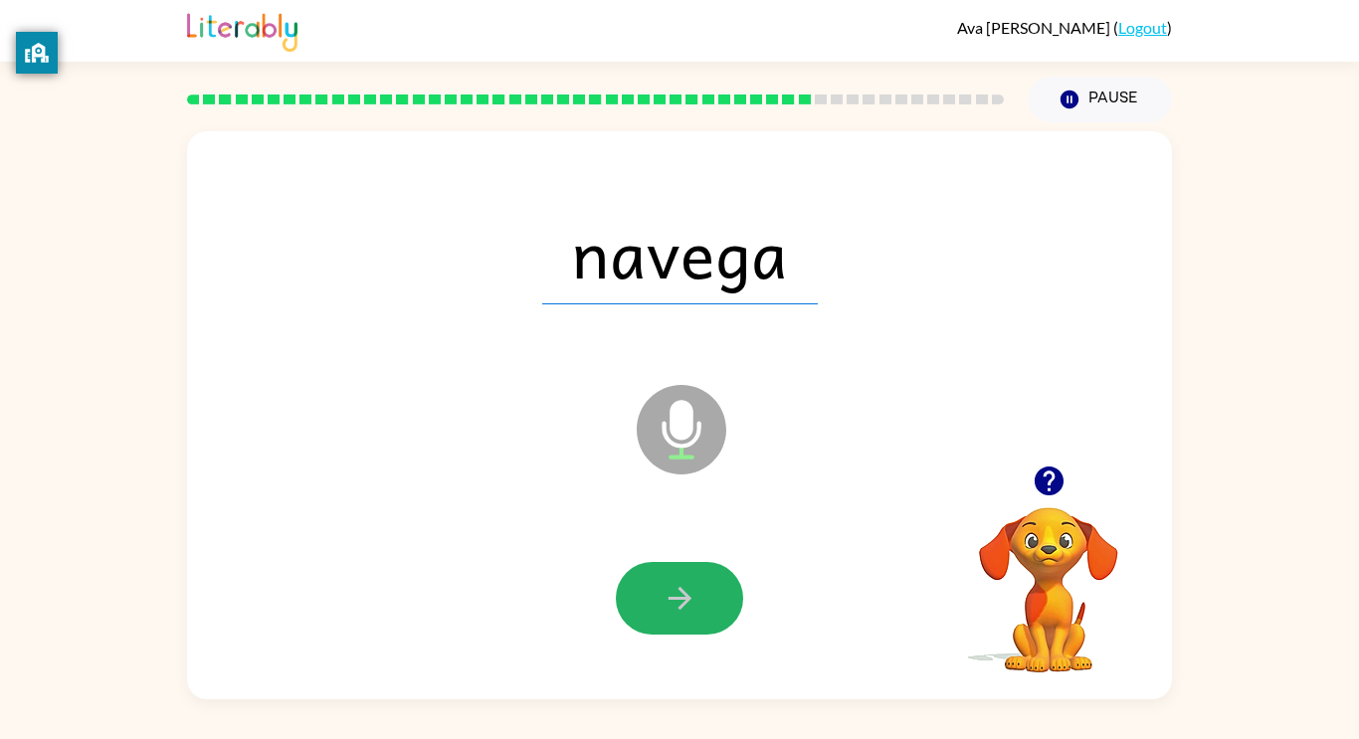
click at [660, 603] on button "button" at bounding box center [679, 598] width 127 height 73
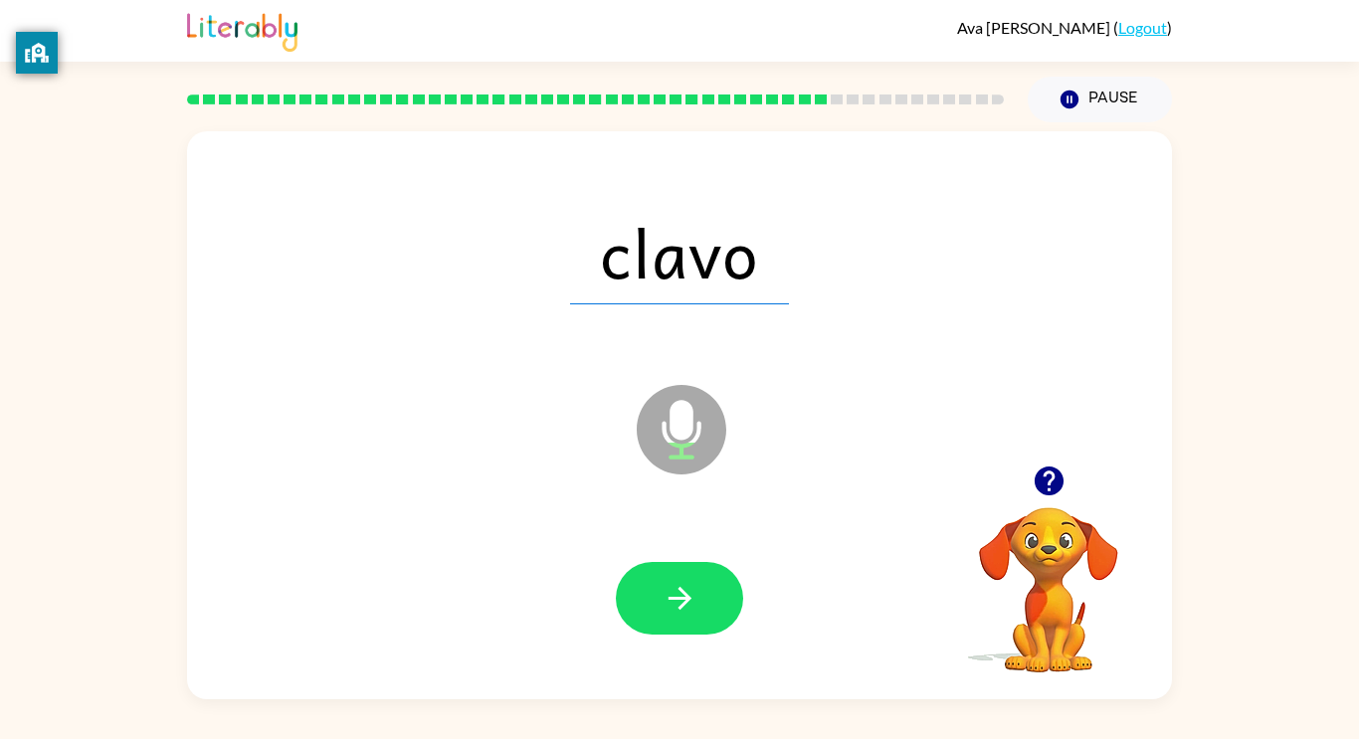
click at [660, 603] on button "button" at bounding box center [679, 598] width 127 height 73
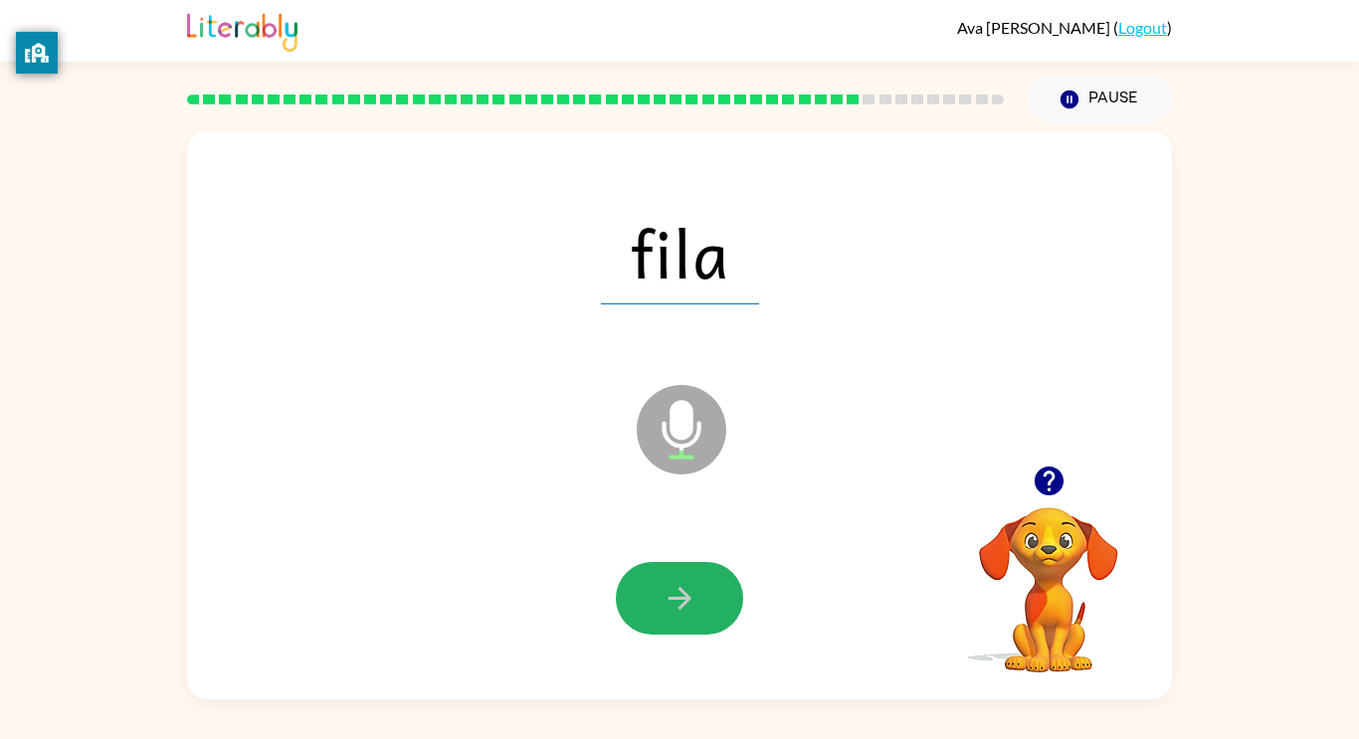
click at [660, 603] on button "button" at bounding box center [679, 598] width 127 height 73
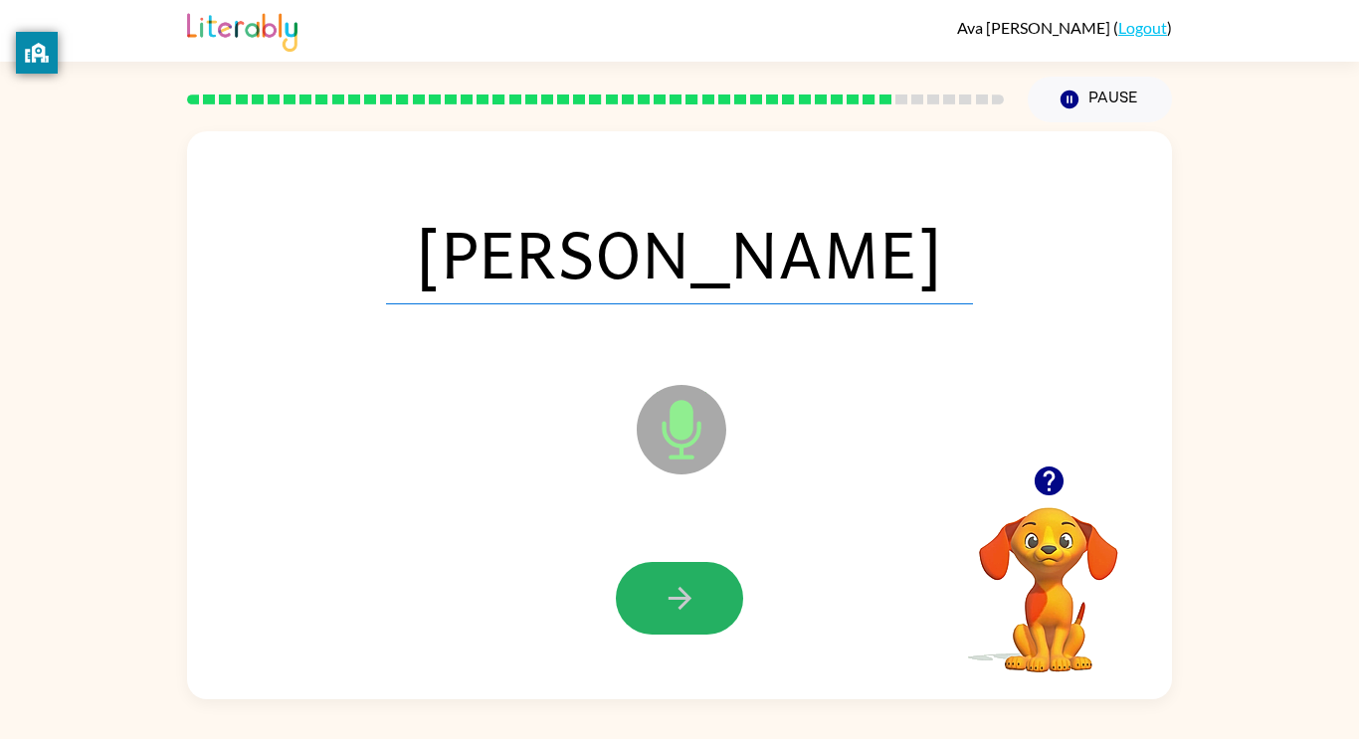
click at [660, 603] on button "button" at bounding box center [679, 598] width 127 height 73
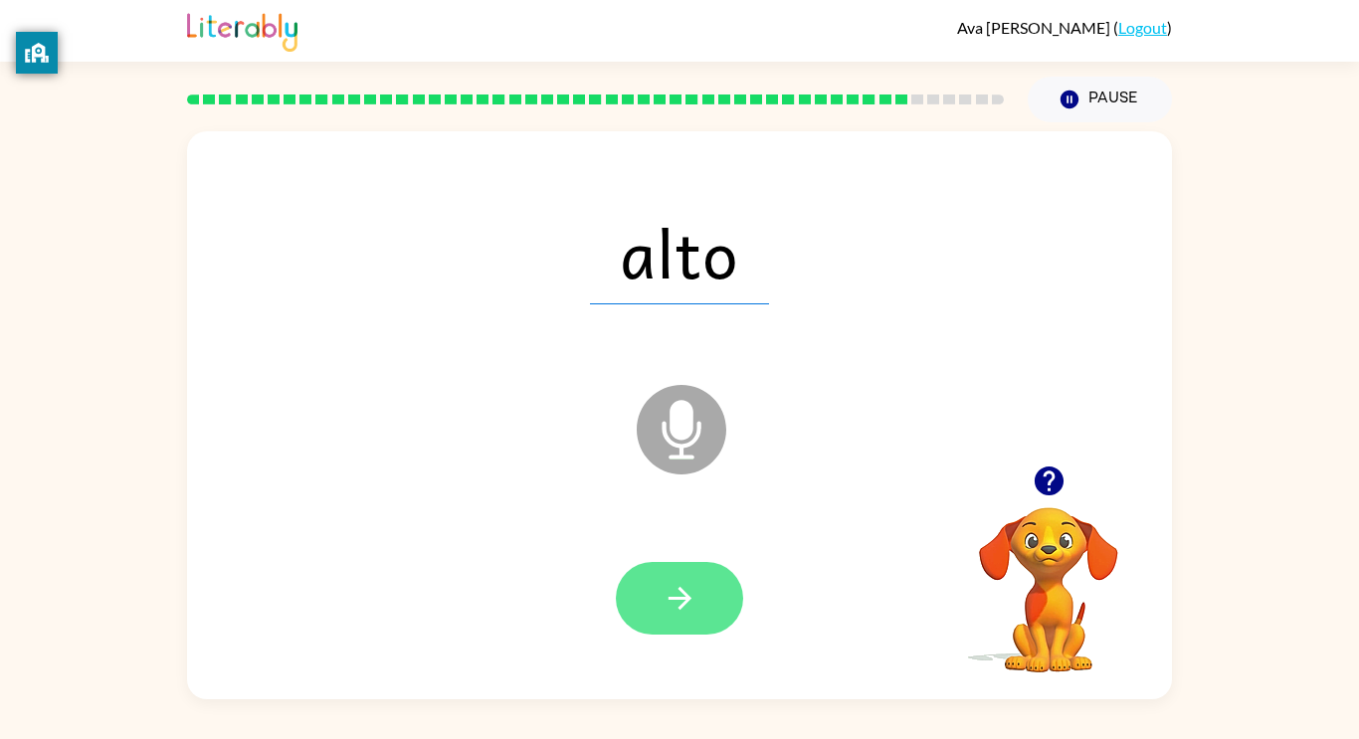
click at [658, 598] on button "button" at bounding box center [679, 598] width 127 height 73
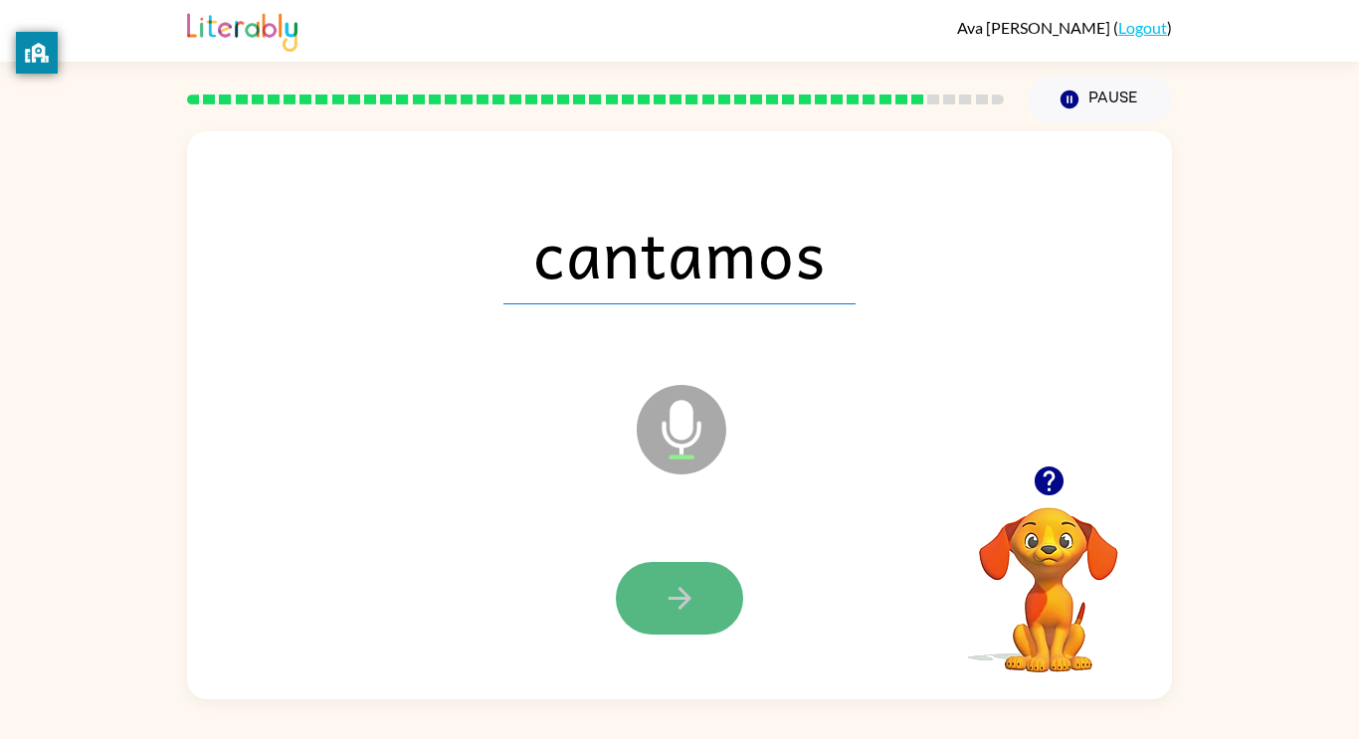
click at [658, 598] on button "button" at bounding box center [679, 598] width 127 height 73
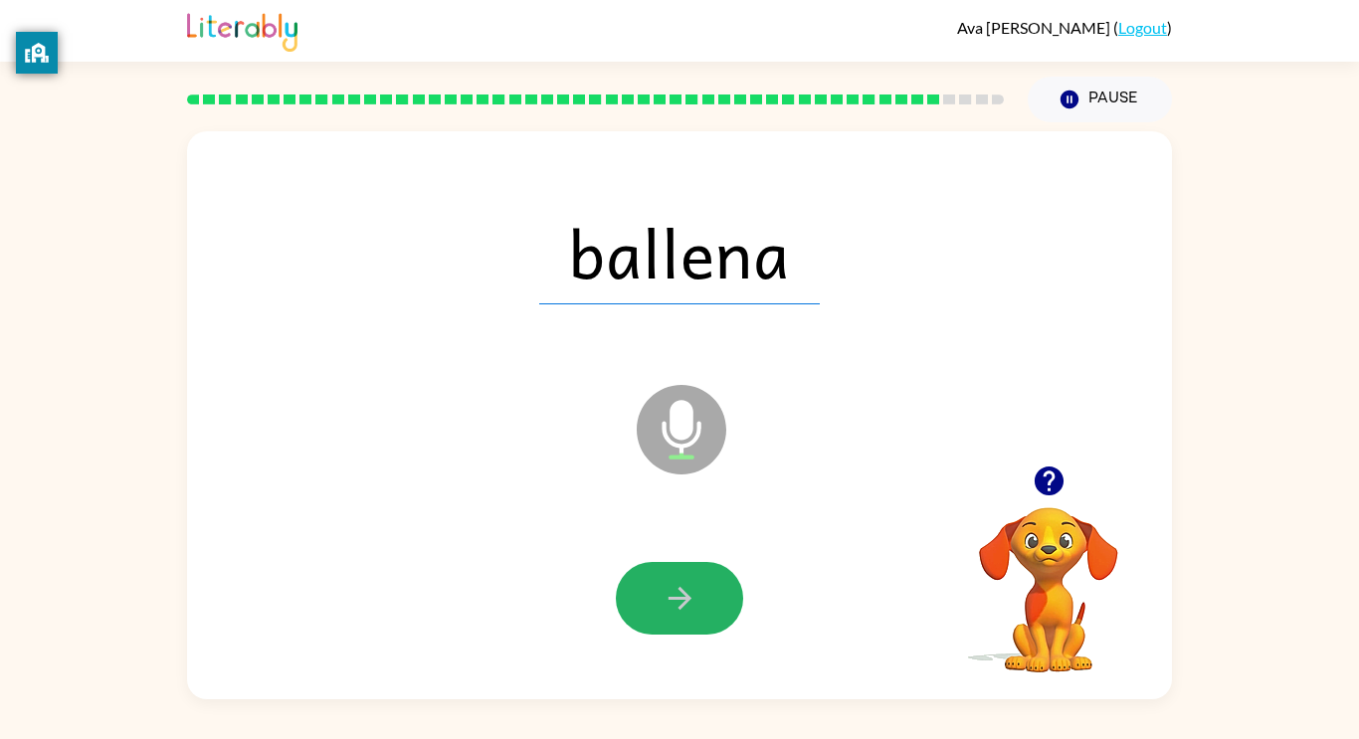
click at [658, 598] on button "button" at bounding box center [679, 598] width 127 height 73
